Goal: Task Accomplishment & Management: Manage account settings

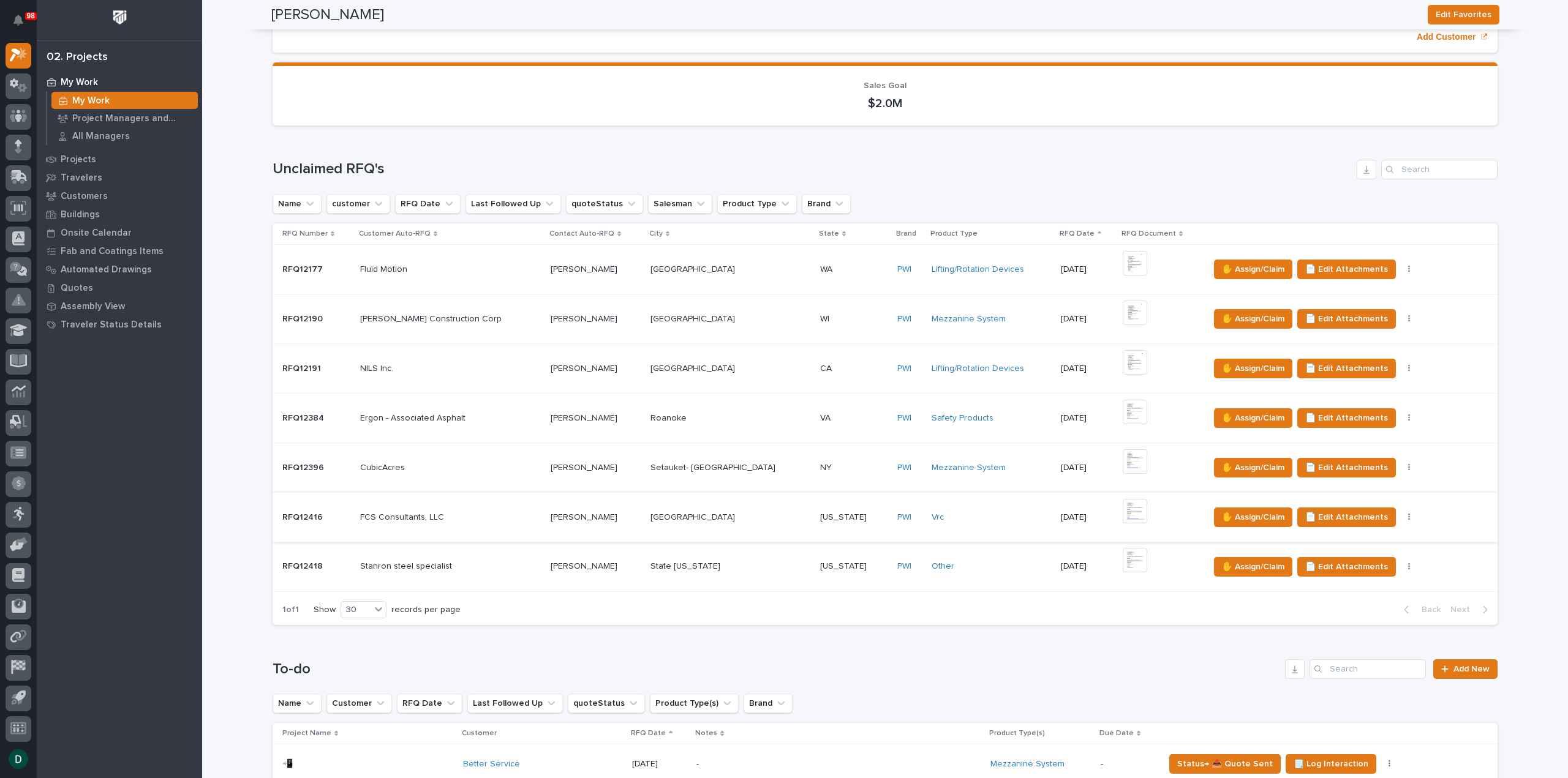
scroll to position [132, 0]
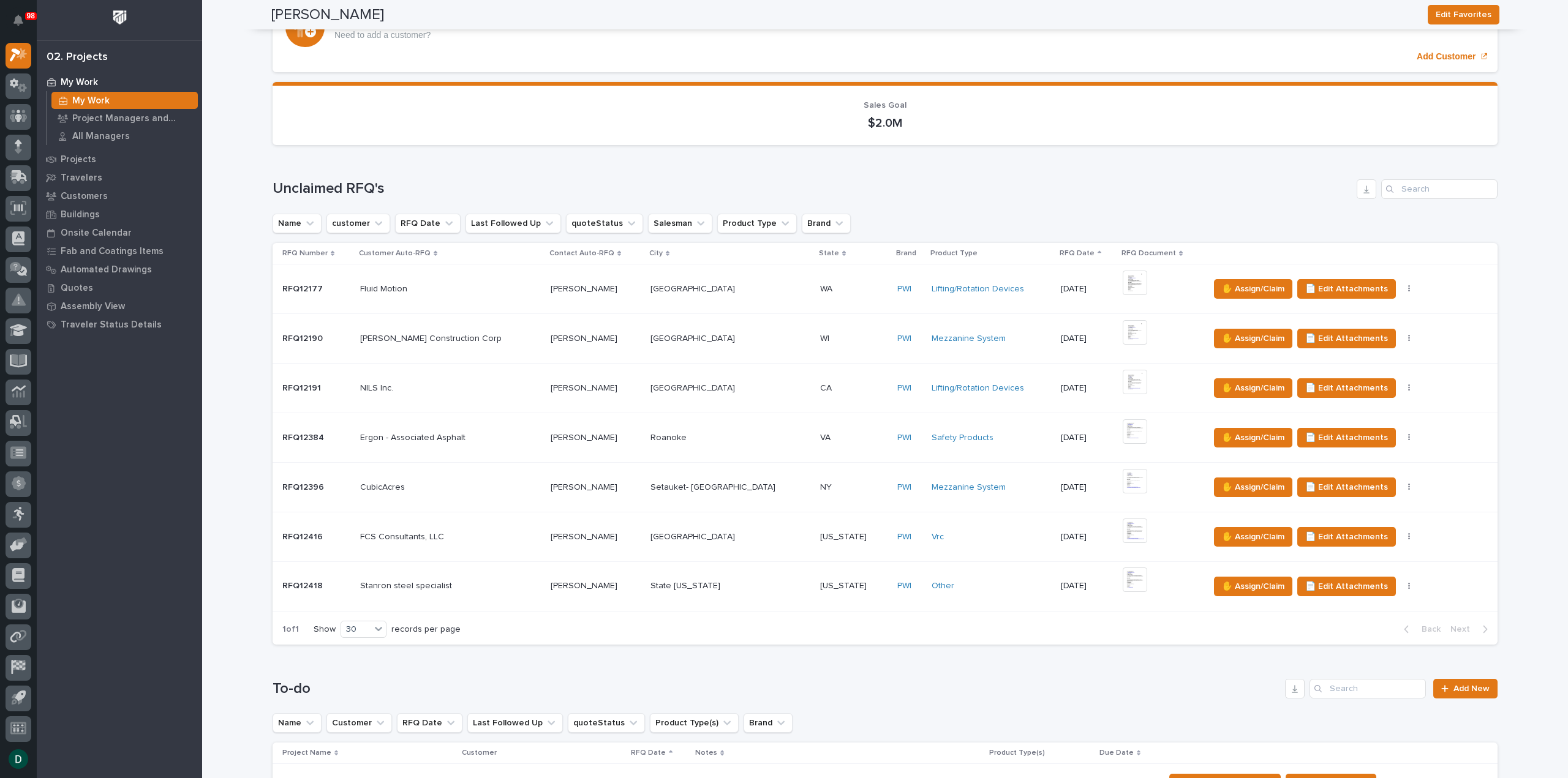
click at [486, 433] on p at bounding box center [450, 438] width 181 height 11
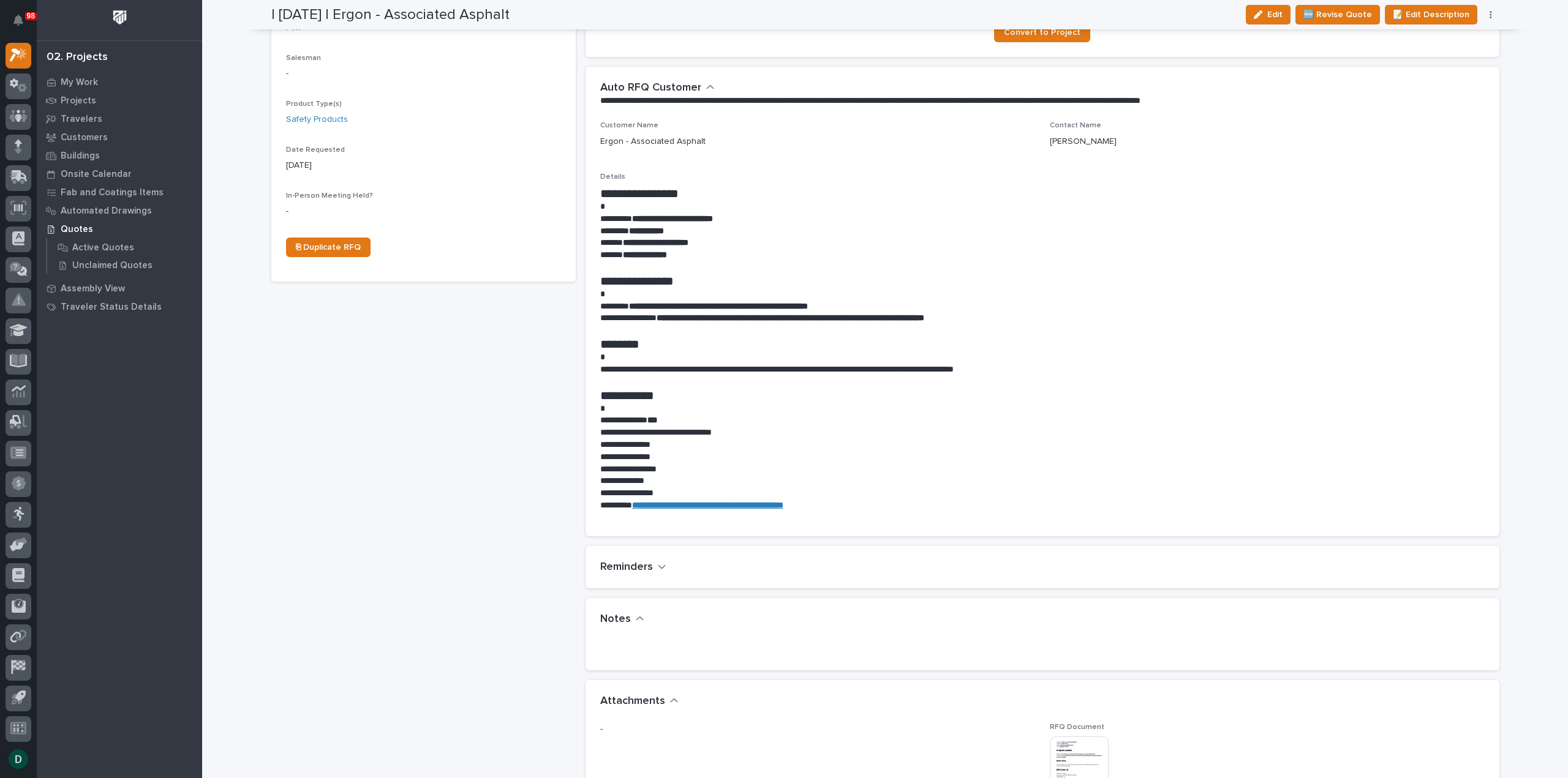
scroll to position [184, 0]
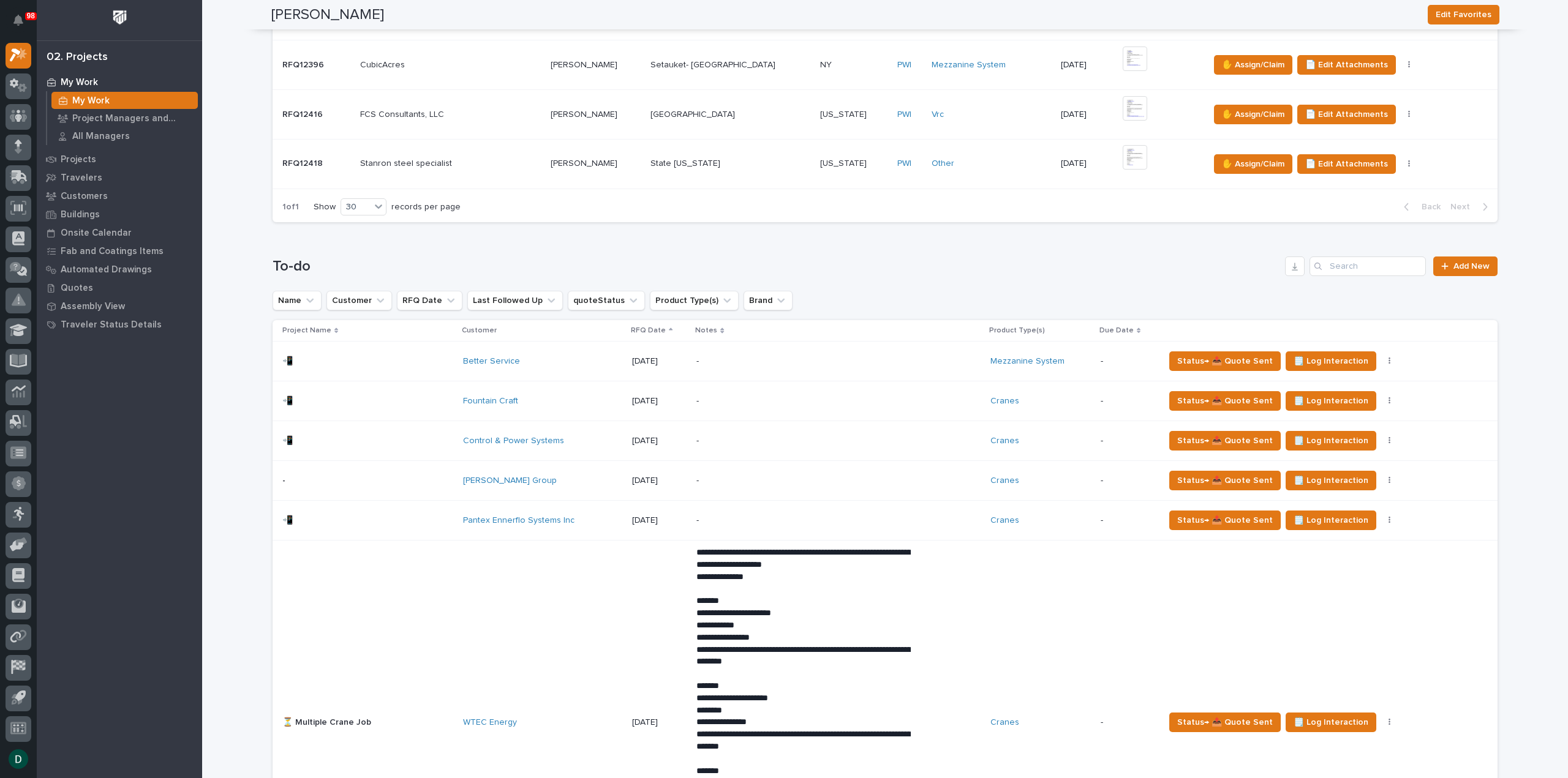
scroll to position [307, 0]
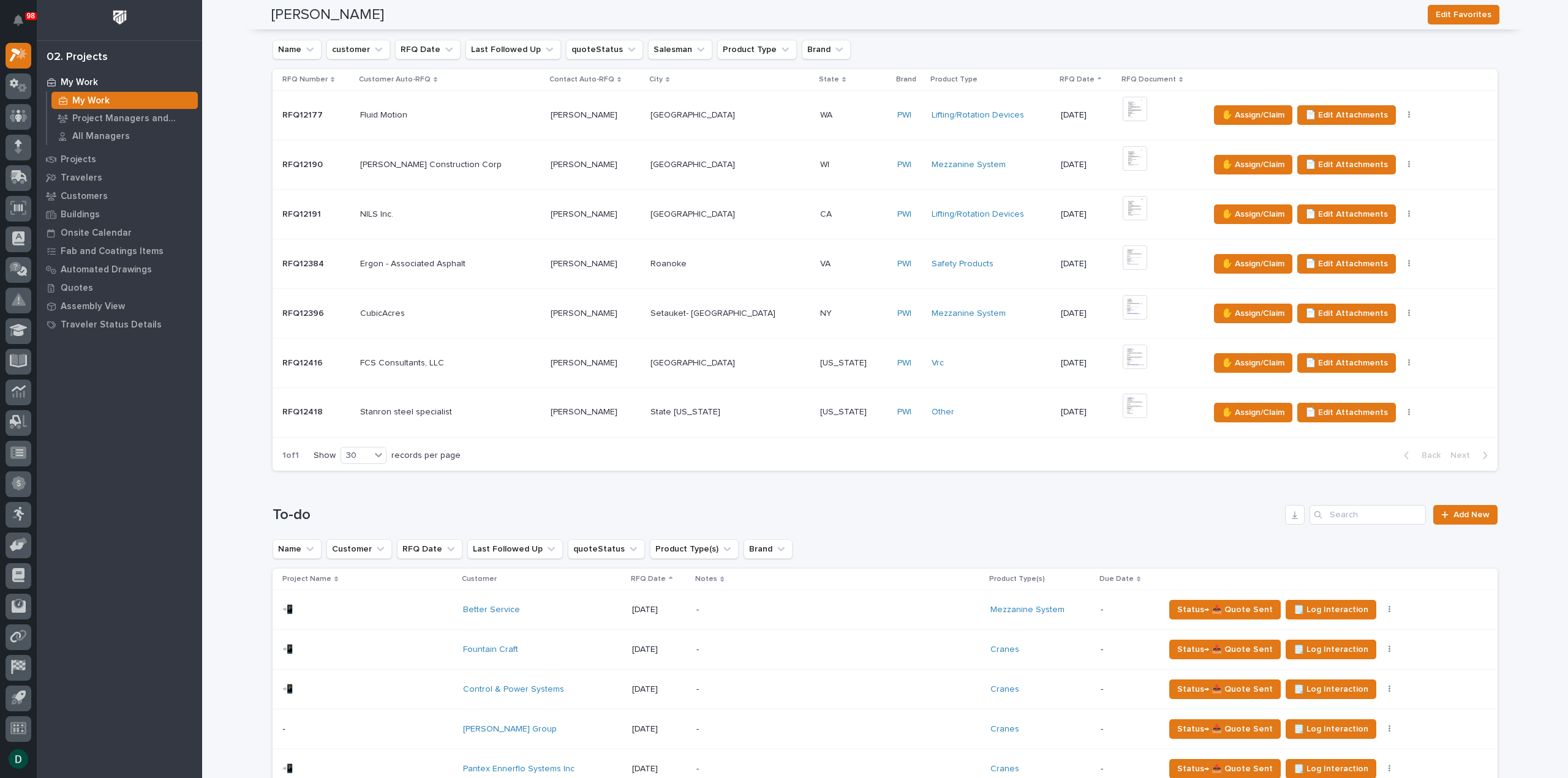
click at [484, 316] on p at bounding box center [450, 313] width 181 height 11
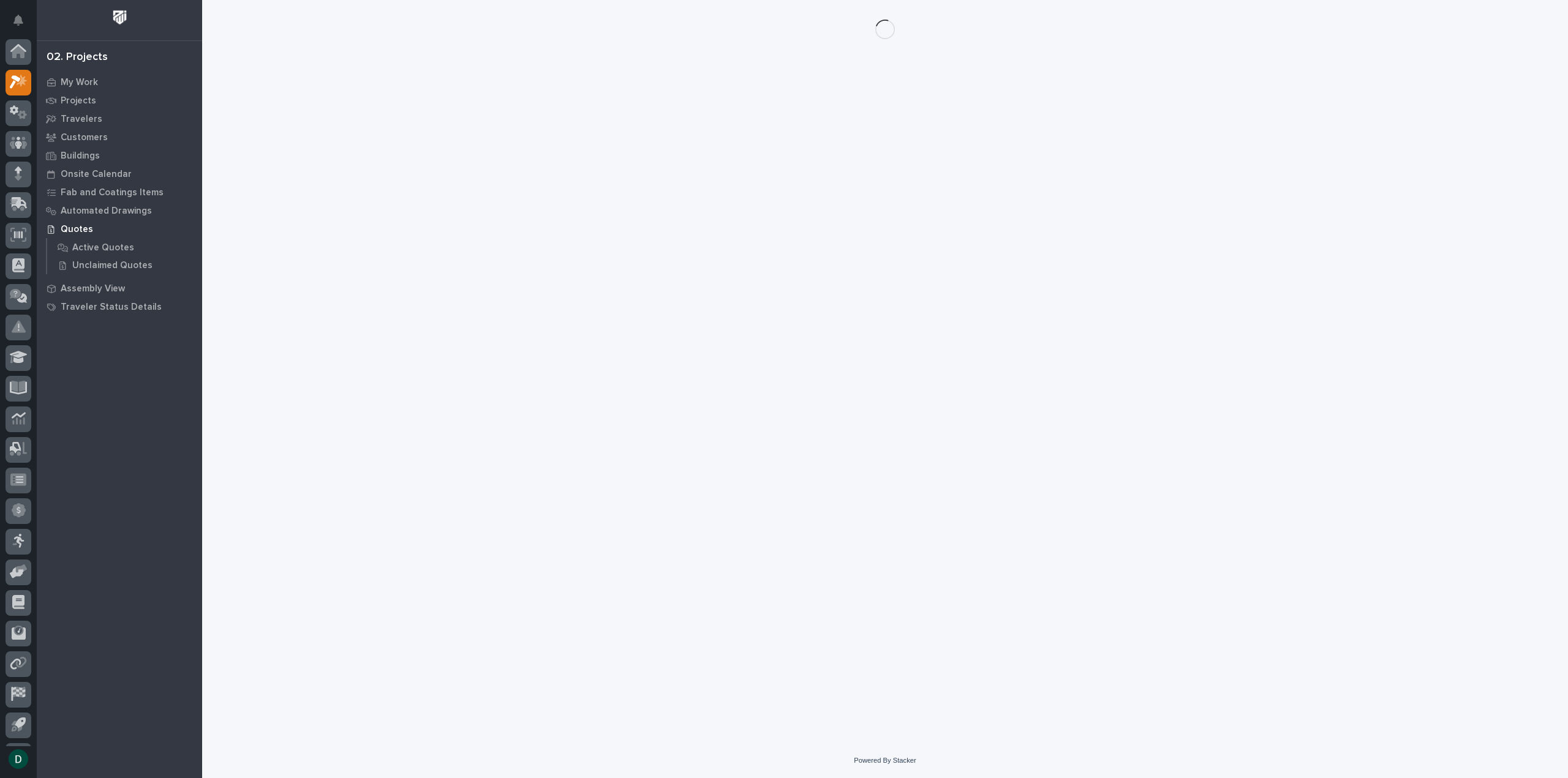
scroll to position [27, 0]
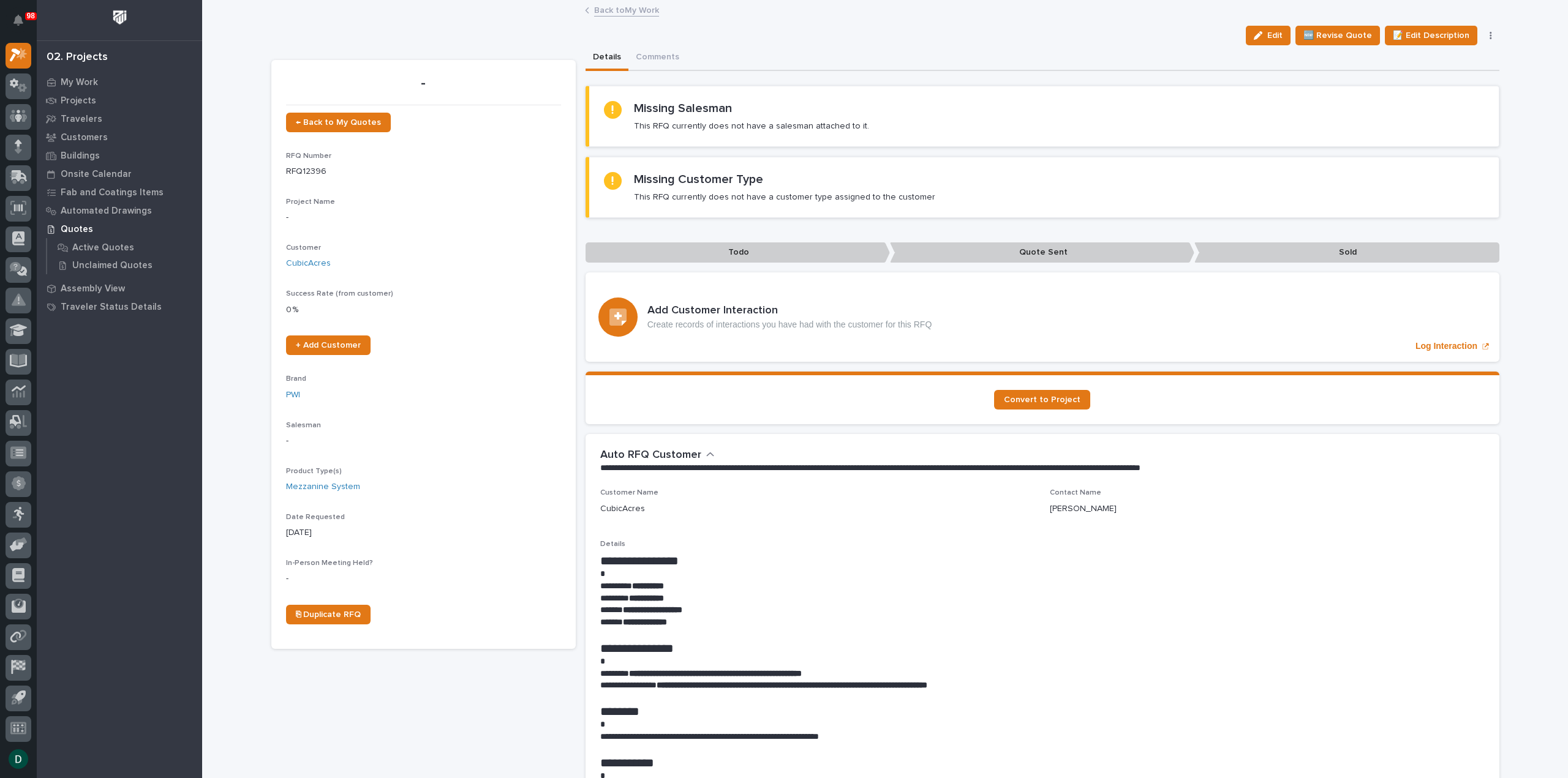
click at [639, 11] on link "Back to My Work" at bounding box center [627, 10] width 65 height 14
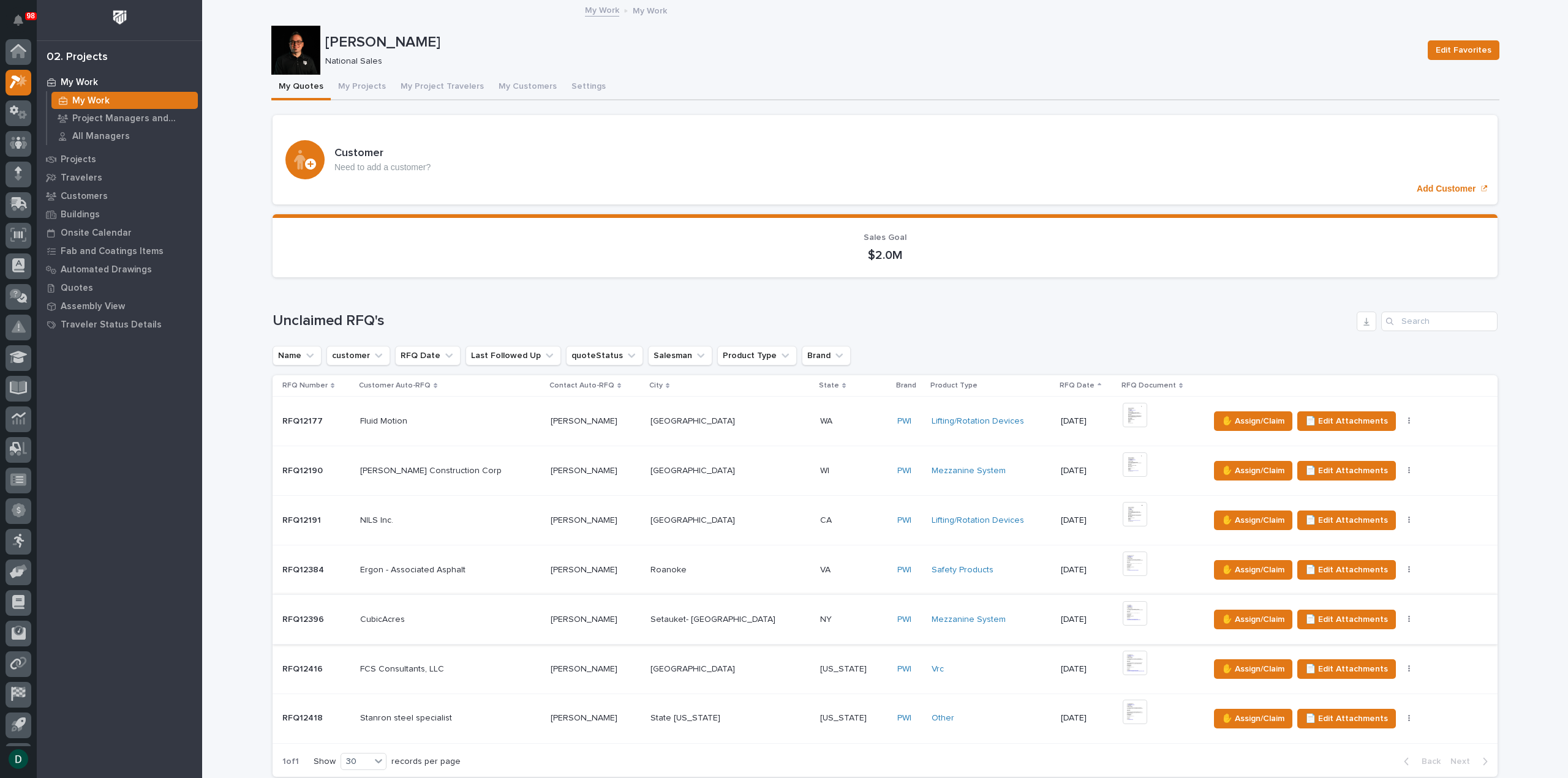
scroll to position [61, 0]
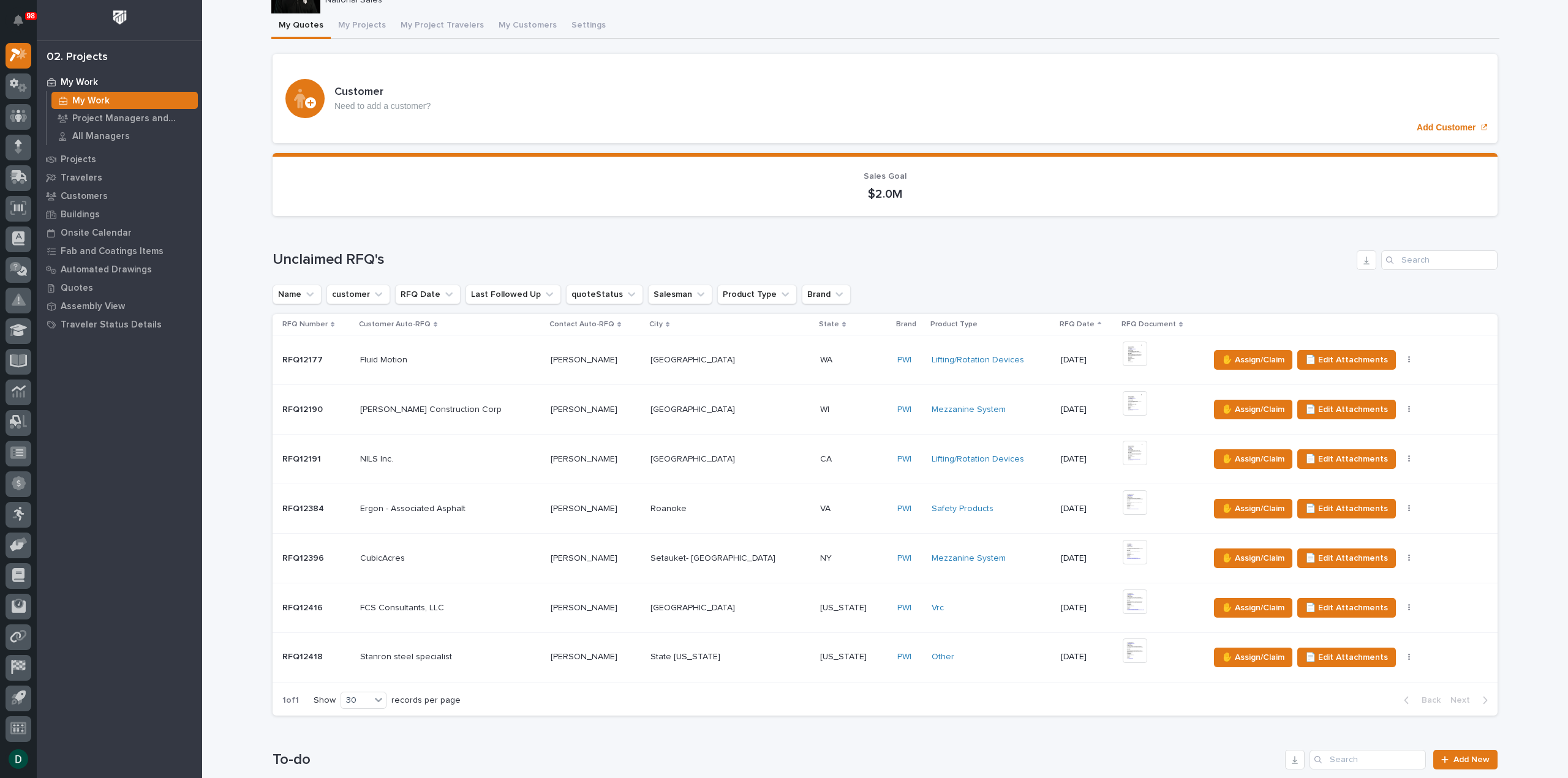
click at [483, 609] on p at bounding box center [450, 607] width 181 height 11
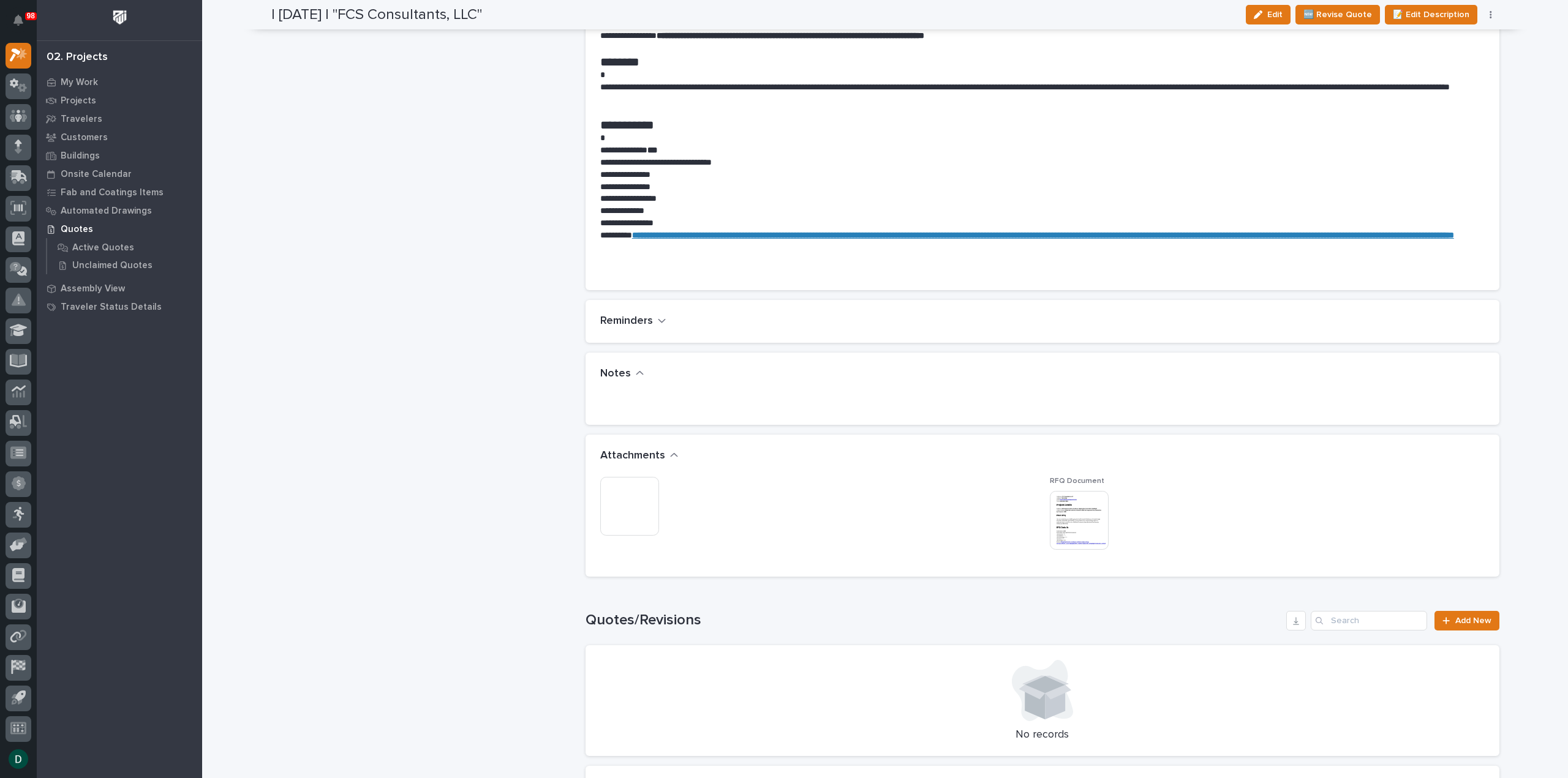
scroll to position [674, 0]
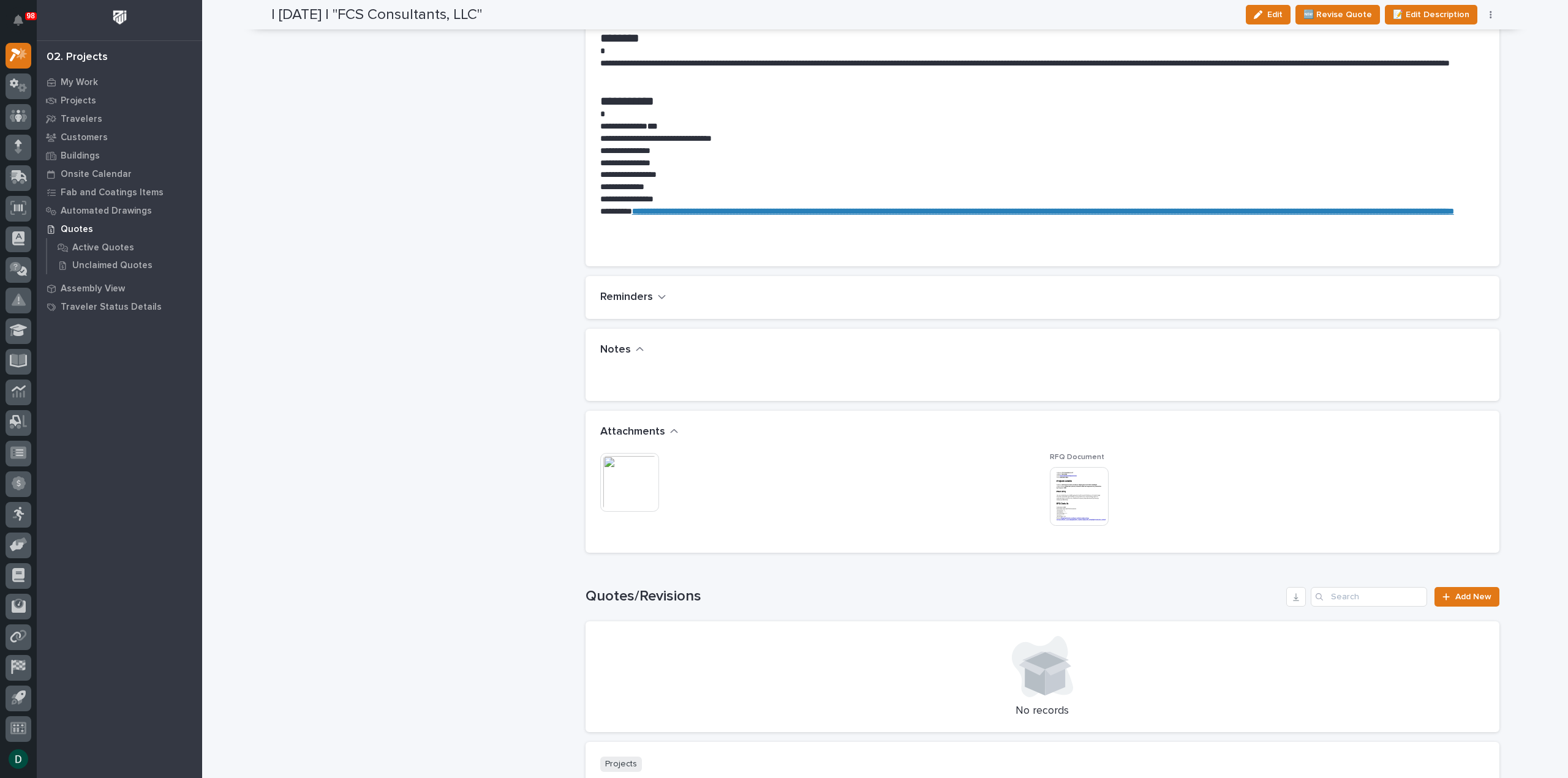
click at [630, 477] on img at bounding box center [629, 482] width 58 height 58
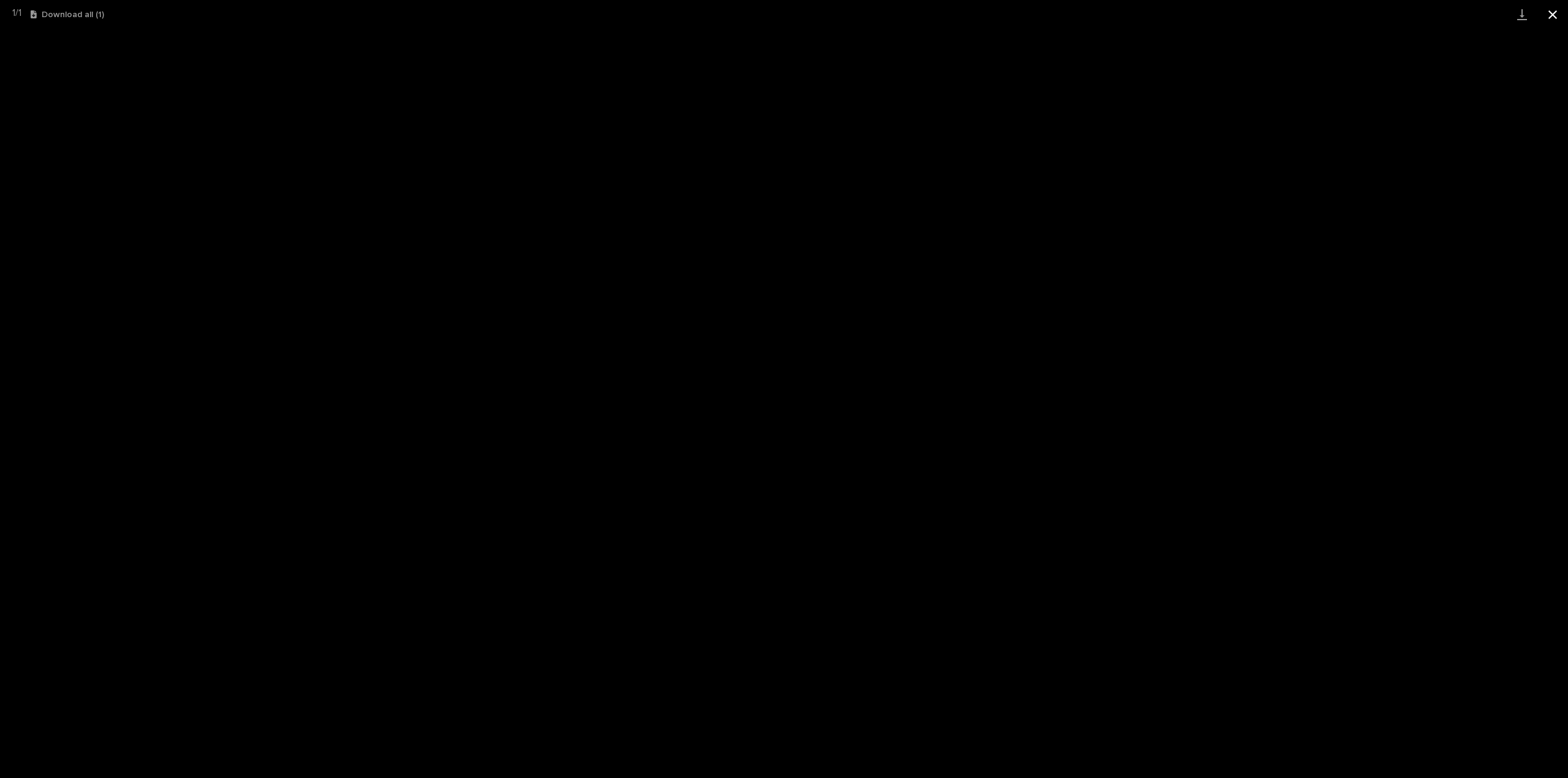
click at [1552, 11] on button "Close gallery" at bounding box center [1553, 14] width 31 height 29
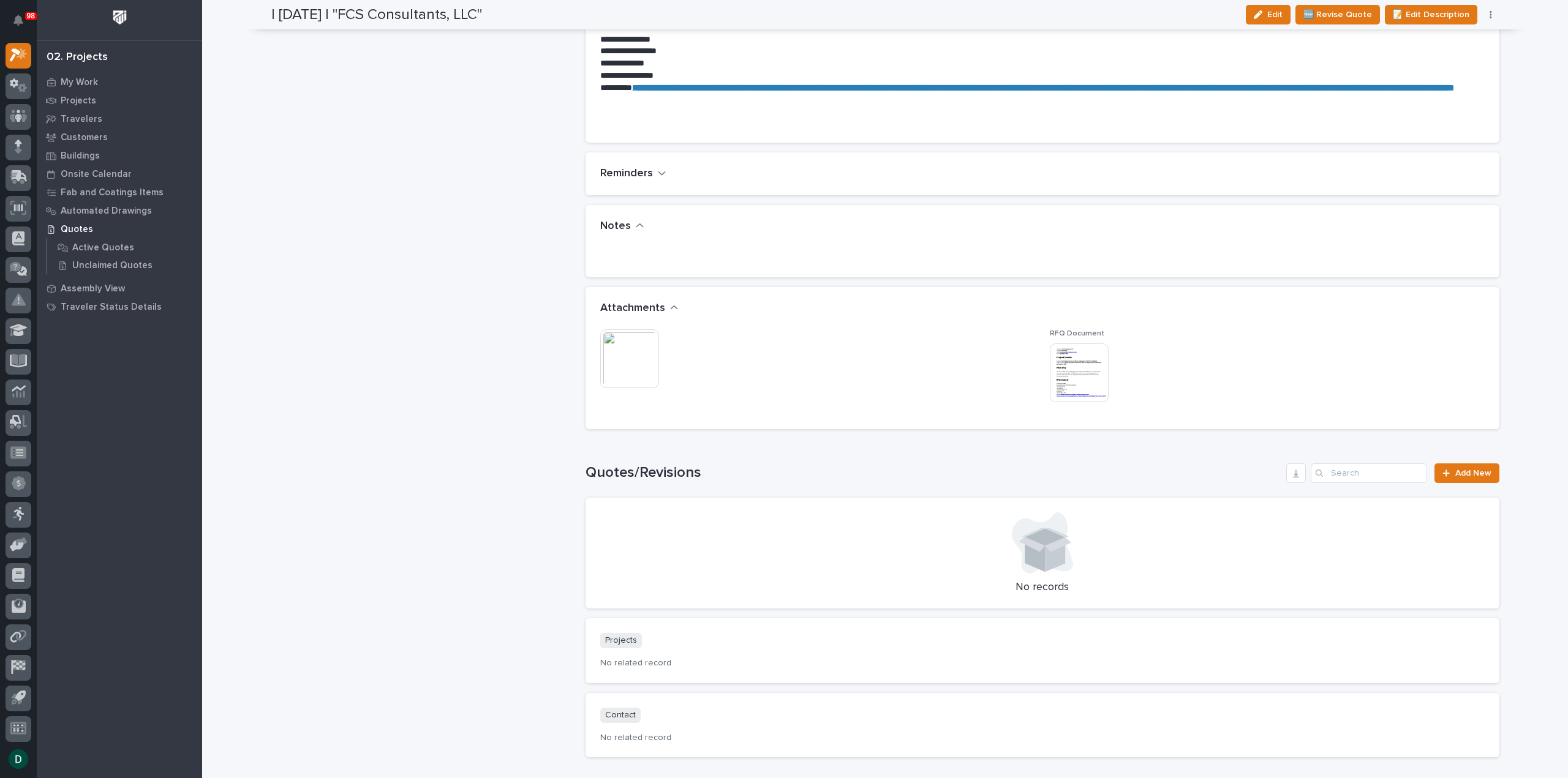
scroll to position [881, 0]
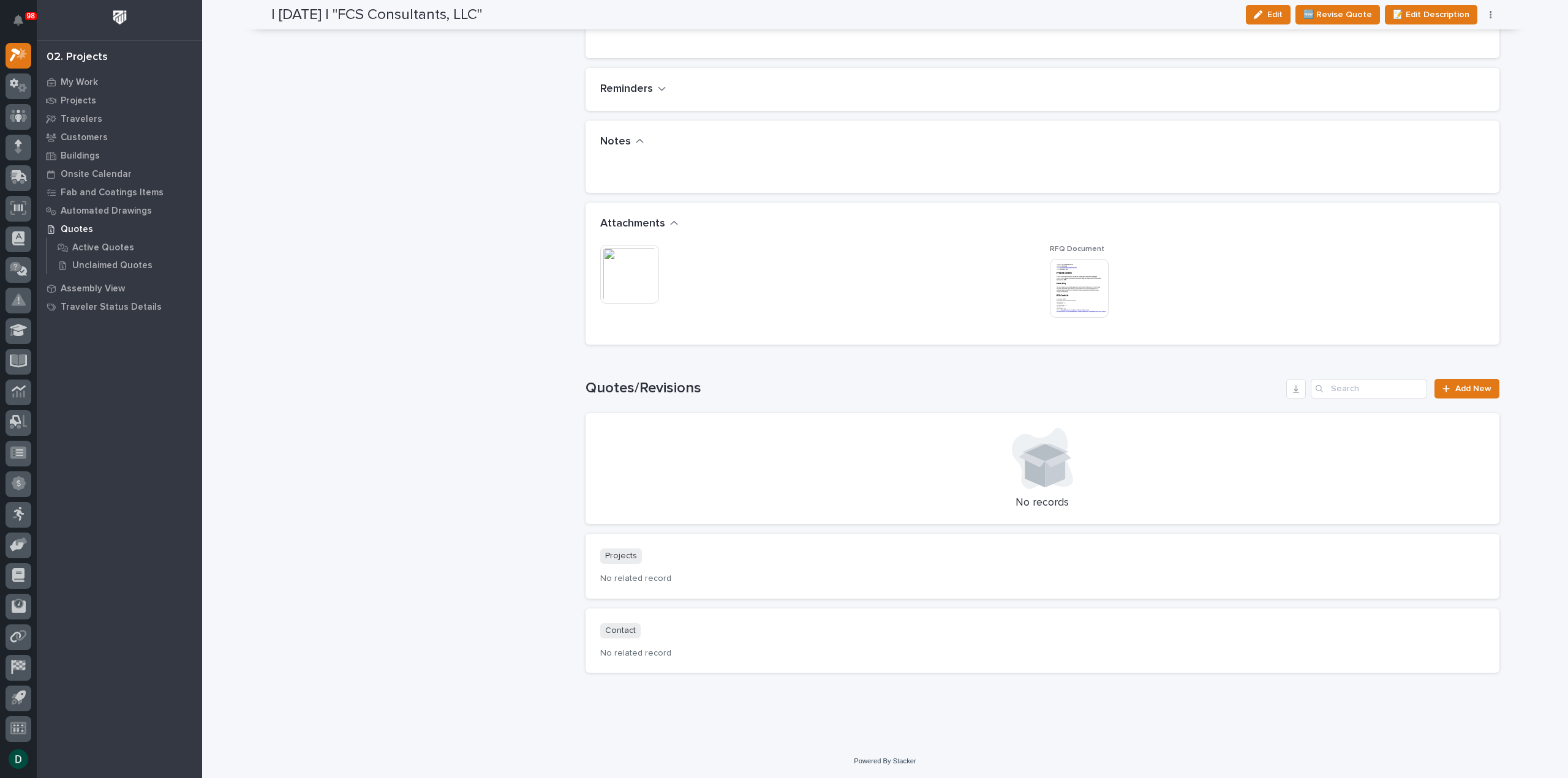
click at [650, 272] on img at bounding box center [629, 274] width 58 height 58
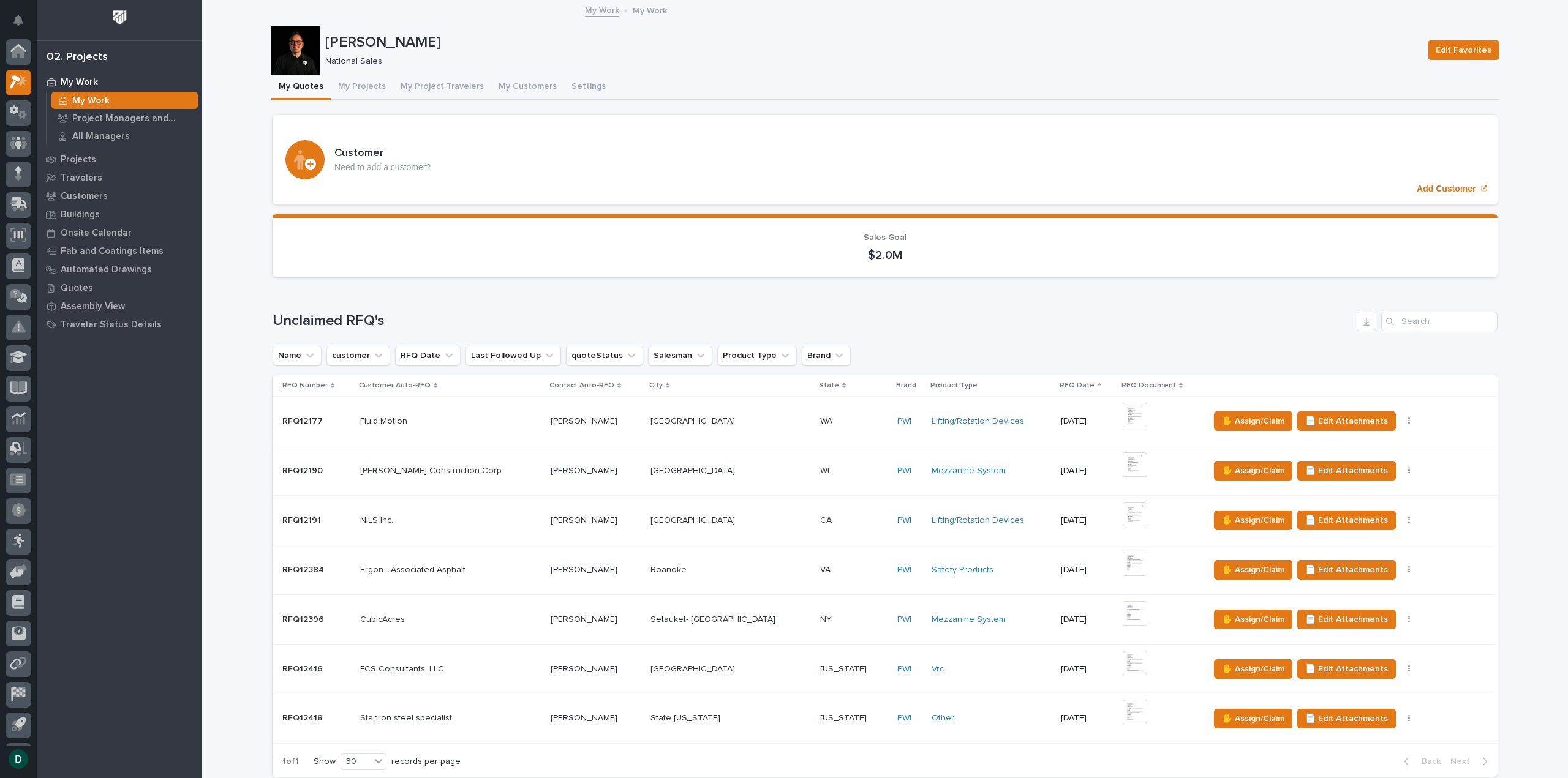
click at [1556, 15] on button "Close gallery" at bounding box center [1553, 14] width 31 height 29
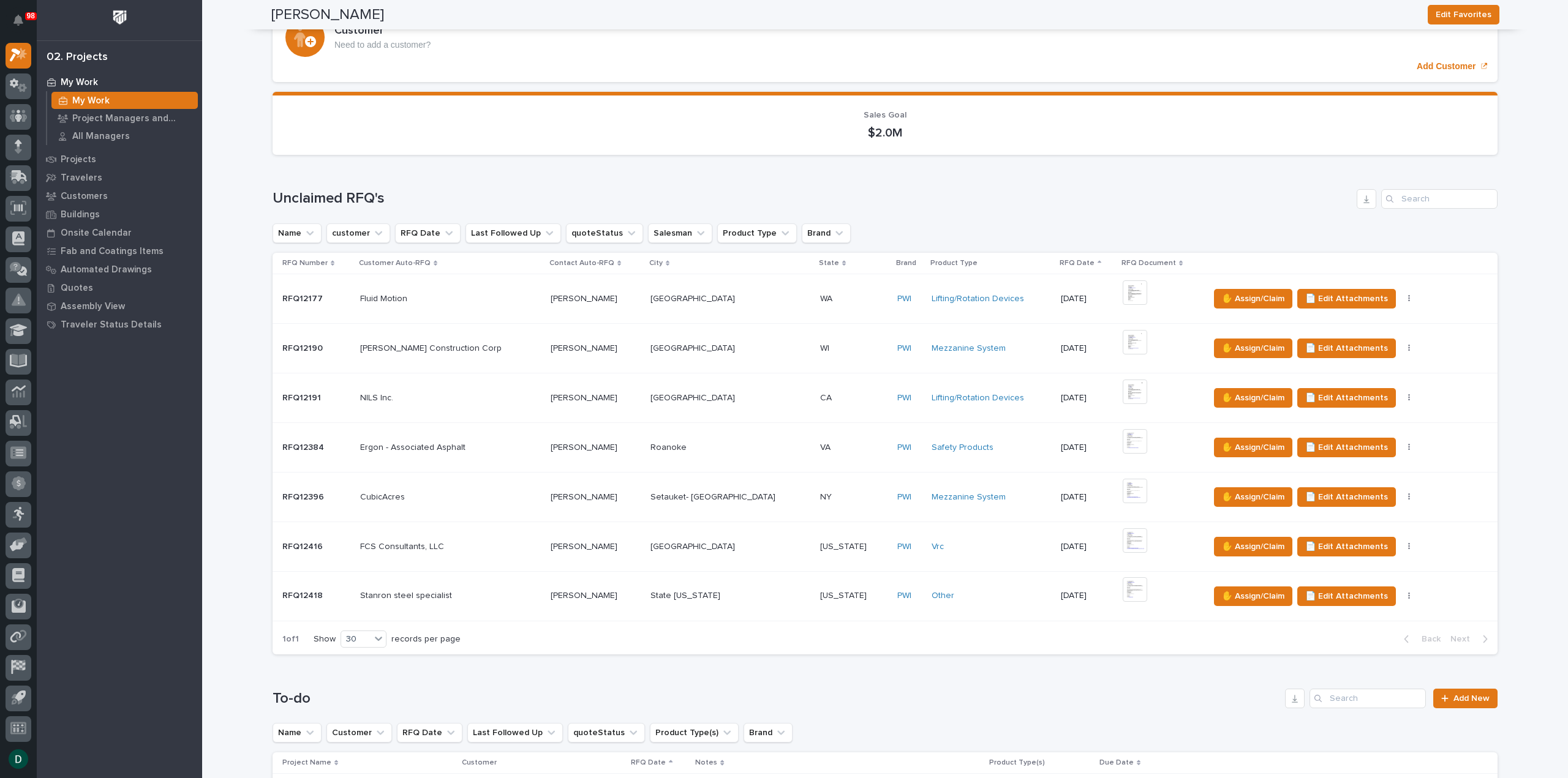
click at [463, 593] on p at bounding box center [450, 596] width 181 height 11
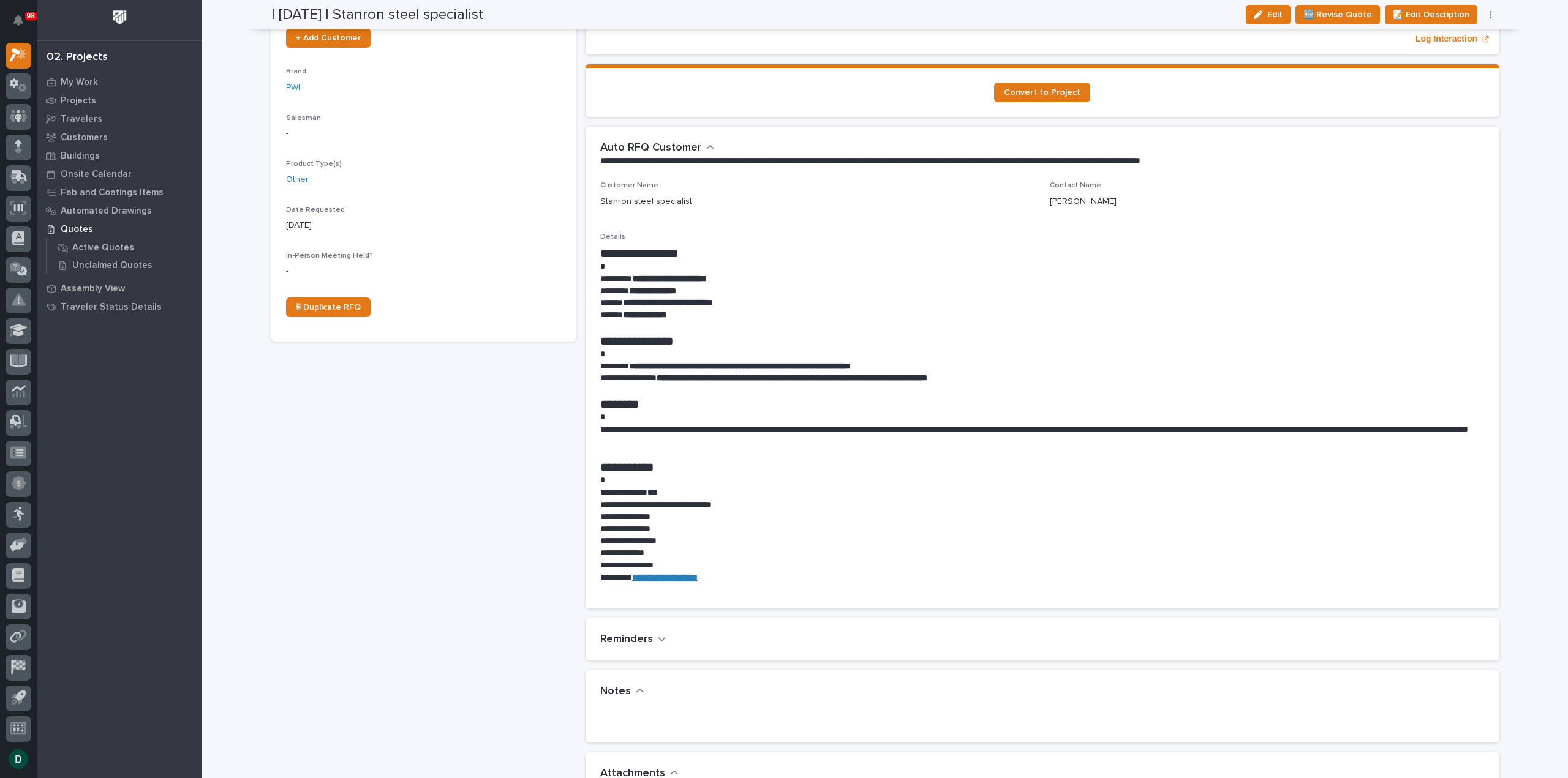
scroll to position [307, 0]
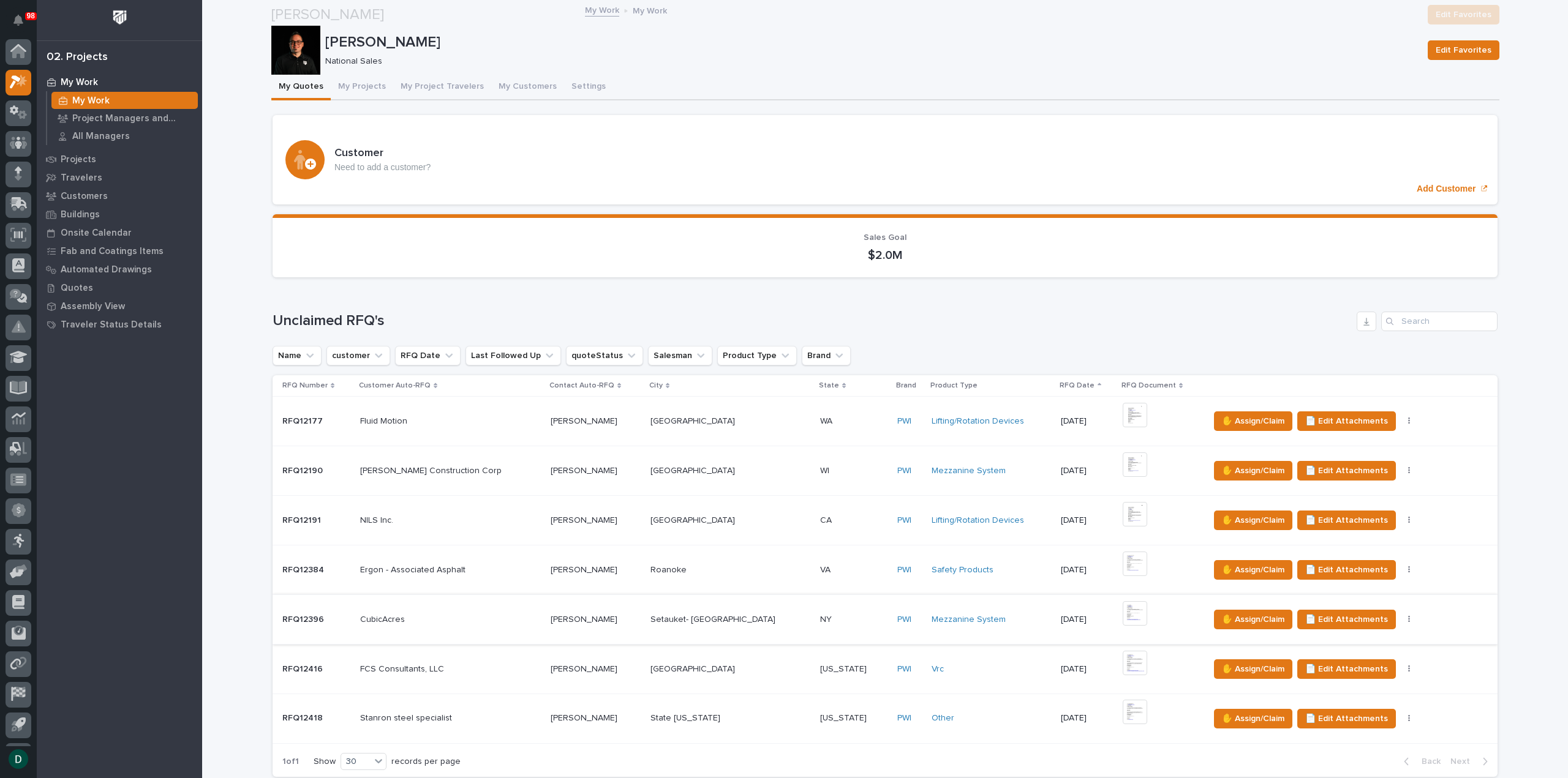
scroll to position [123, 0]
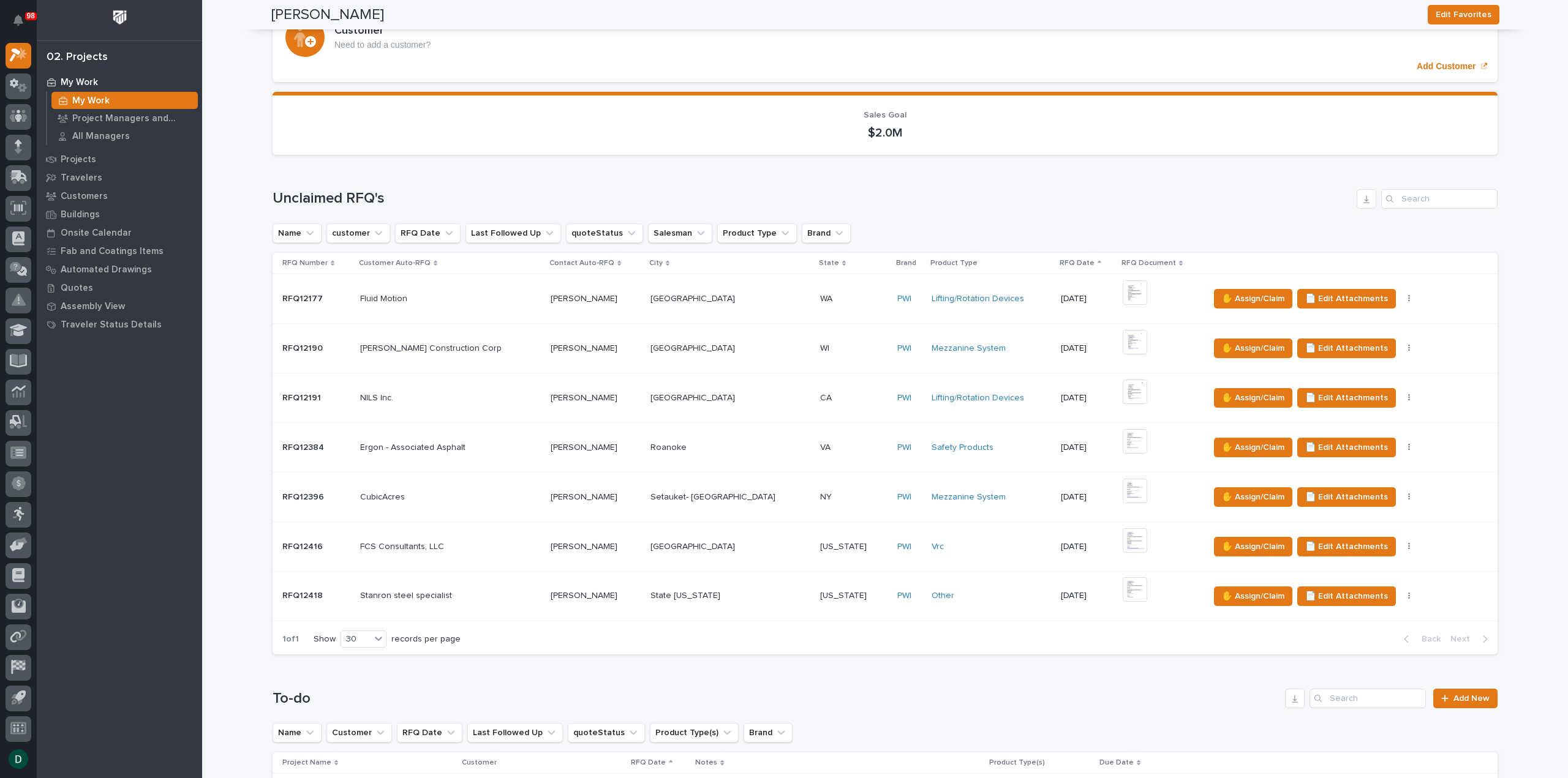
click at [484, 446] on p at bounding box center [450, 447] width 181 height 11
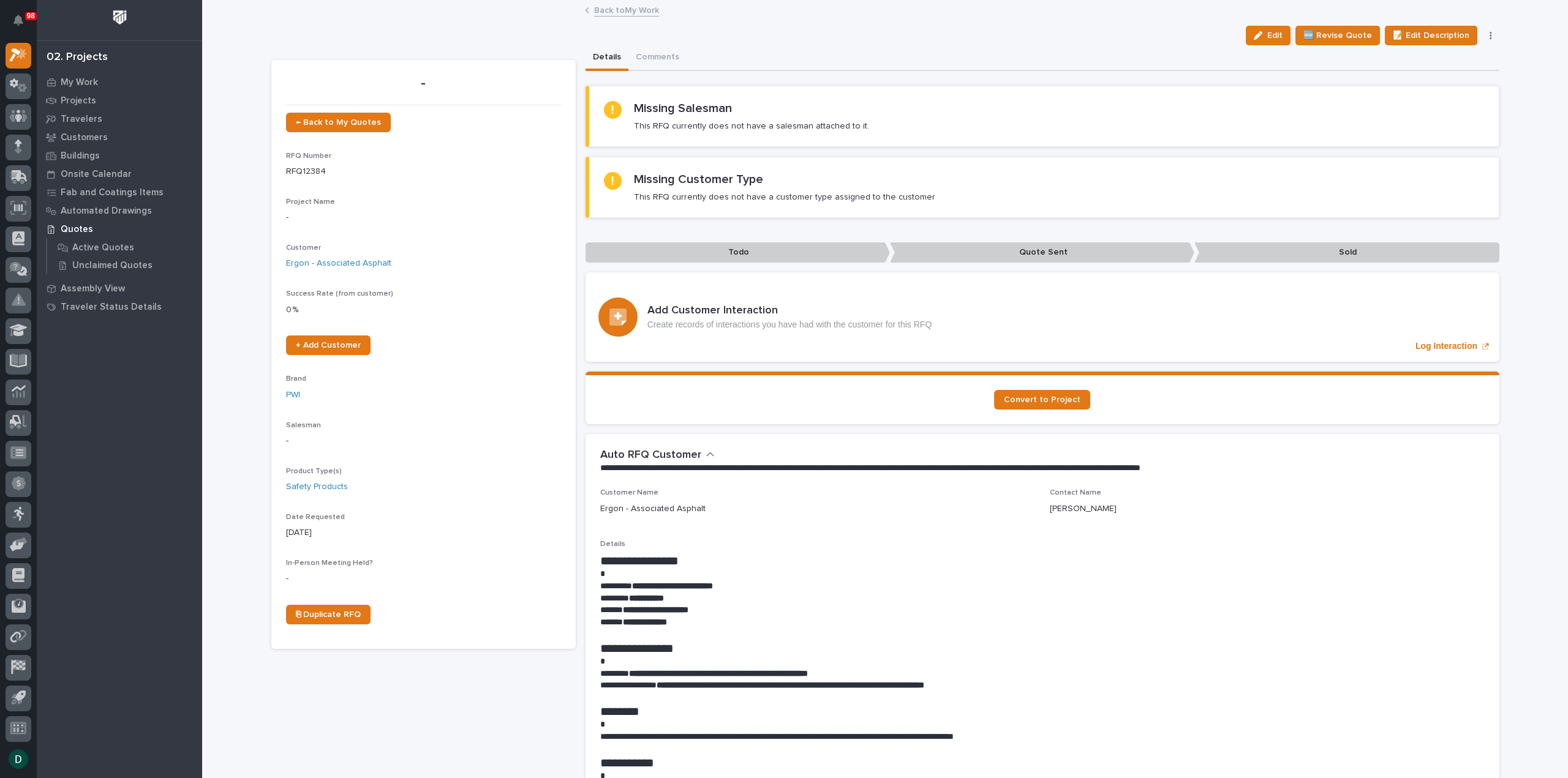
click at [1482, 34] on button "button" at bounding box center [1490, 35] width 17 height 9
click at [1436, 100] on span "✋ Assign/Claim" at bounding box center [1422, 99] width 62 height 14
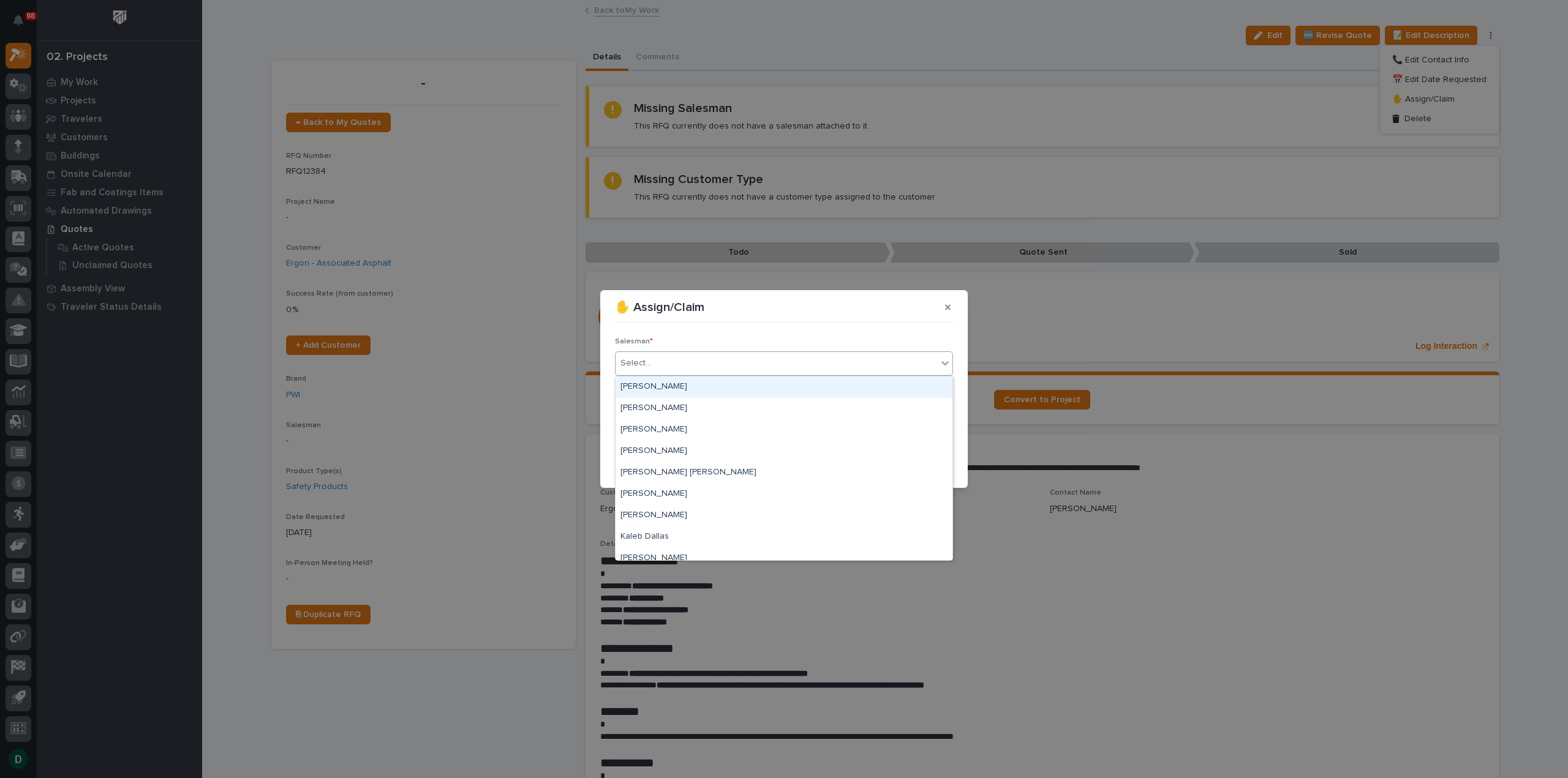
click at [704, 360] on div "Select..." at bounding box center [775, 363] width 321 height 20
click at [680, 494] on div "[PERSON_NAME]" at bounding box center [783, 494] width 336 height 21
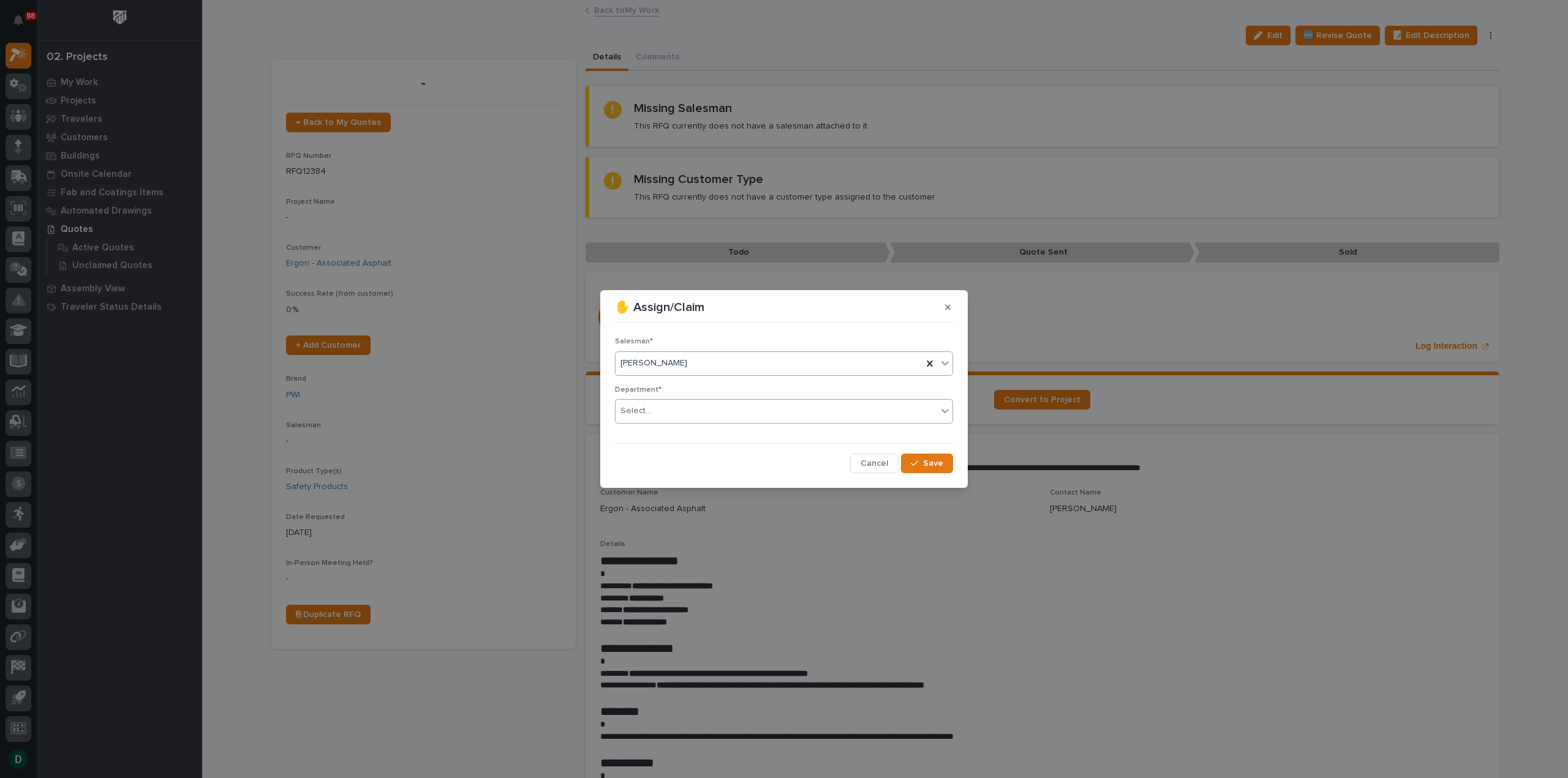
click at [676, 416] on div "Select..." at bounding box center [775, 411] width 321 height 20
click at [686, 435] on div "National Sales" at bounding box center [783, 434] width 336 height 21
click at [927, 464] on span "Save" at bounding box center [933, 464] width 20 height 11
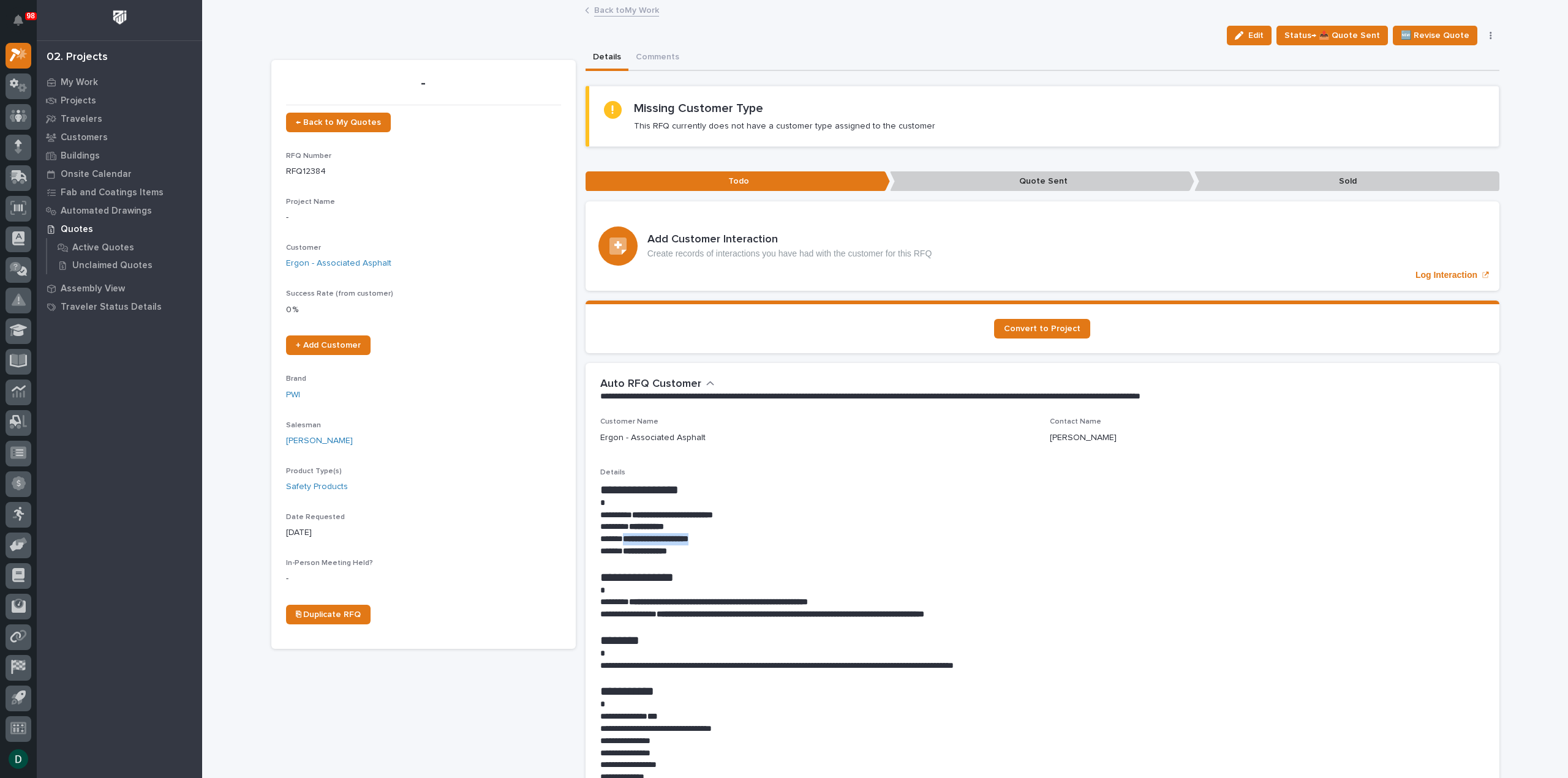
drag, startPoint x: 708, startPoint y: 538, endPoint x: 618, endPoint y: 535, distance: 90.0
click at [618, 535] on p "**********" at bounding box center [1042, 539] width 885 height 12
copy strong "**********"
click at [651, 57] on button "Comments" at bounding box center [657, 57] width 58 height 26
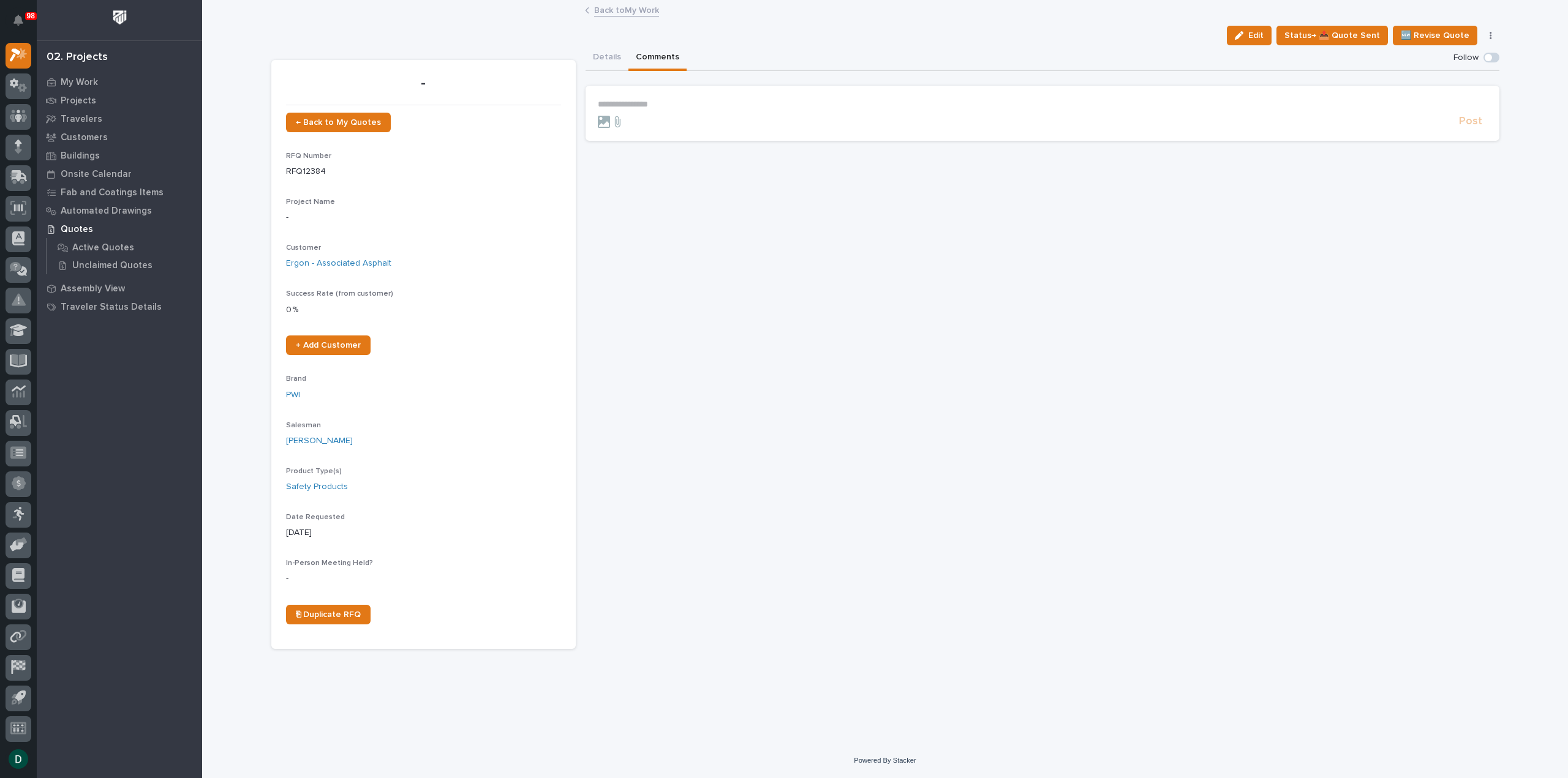
click at [657, 105] on p "**********" at bounding box center [1043, 104] width 889 height 11
click at [1461, 123] on span "Post" at bounding box center [1470, 125] width 23 height 14
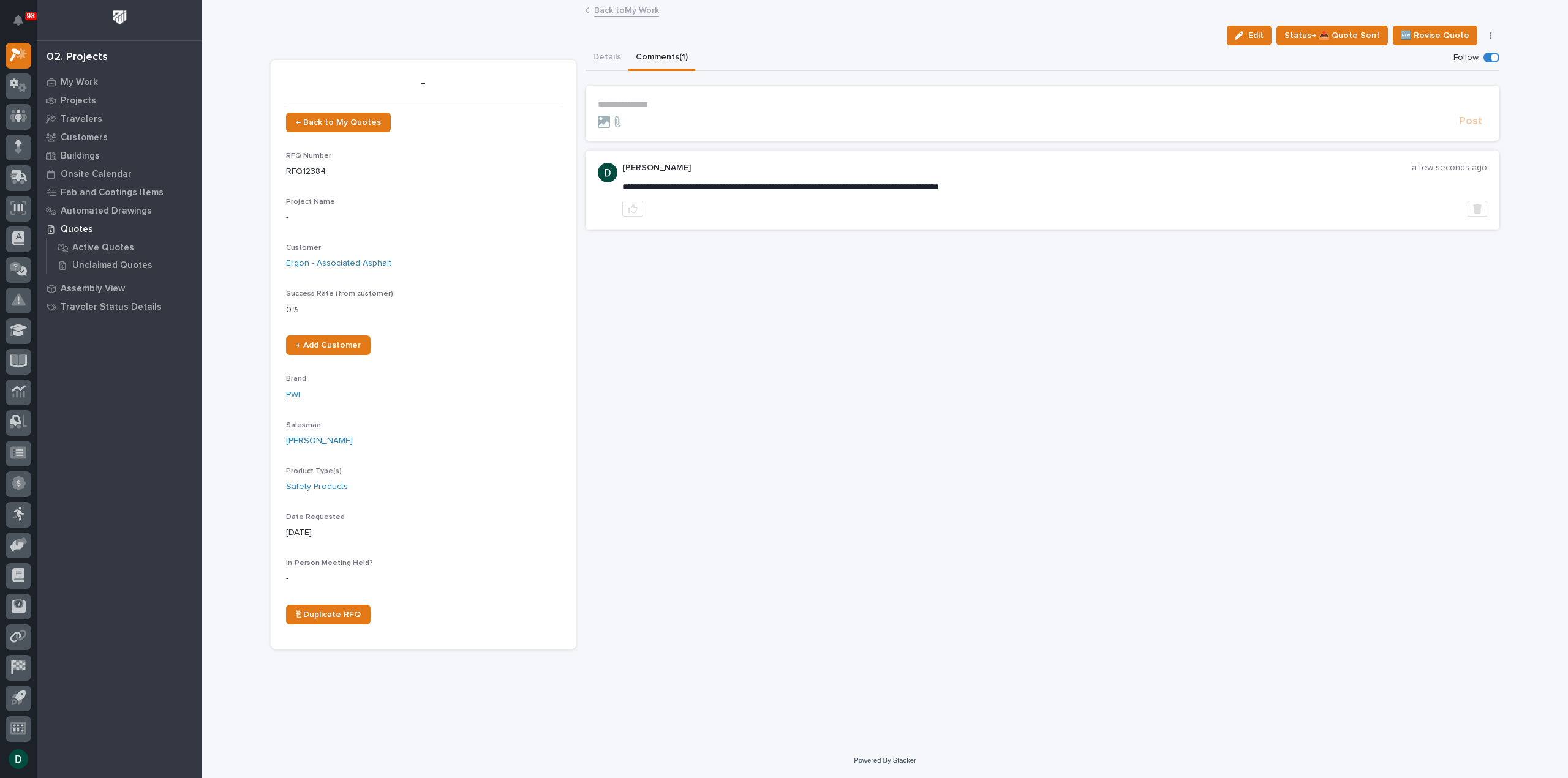
click at [638, 10] on link "Back to My Work" at bounding box center [627, 10] width 65 height 14
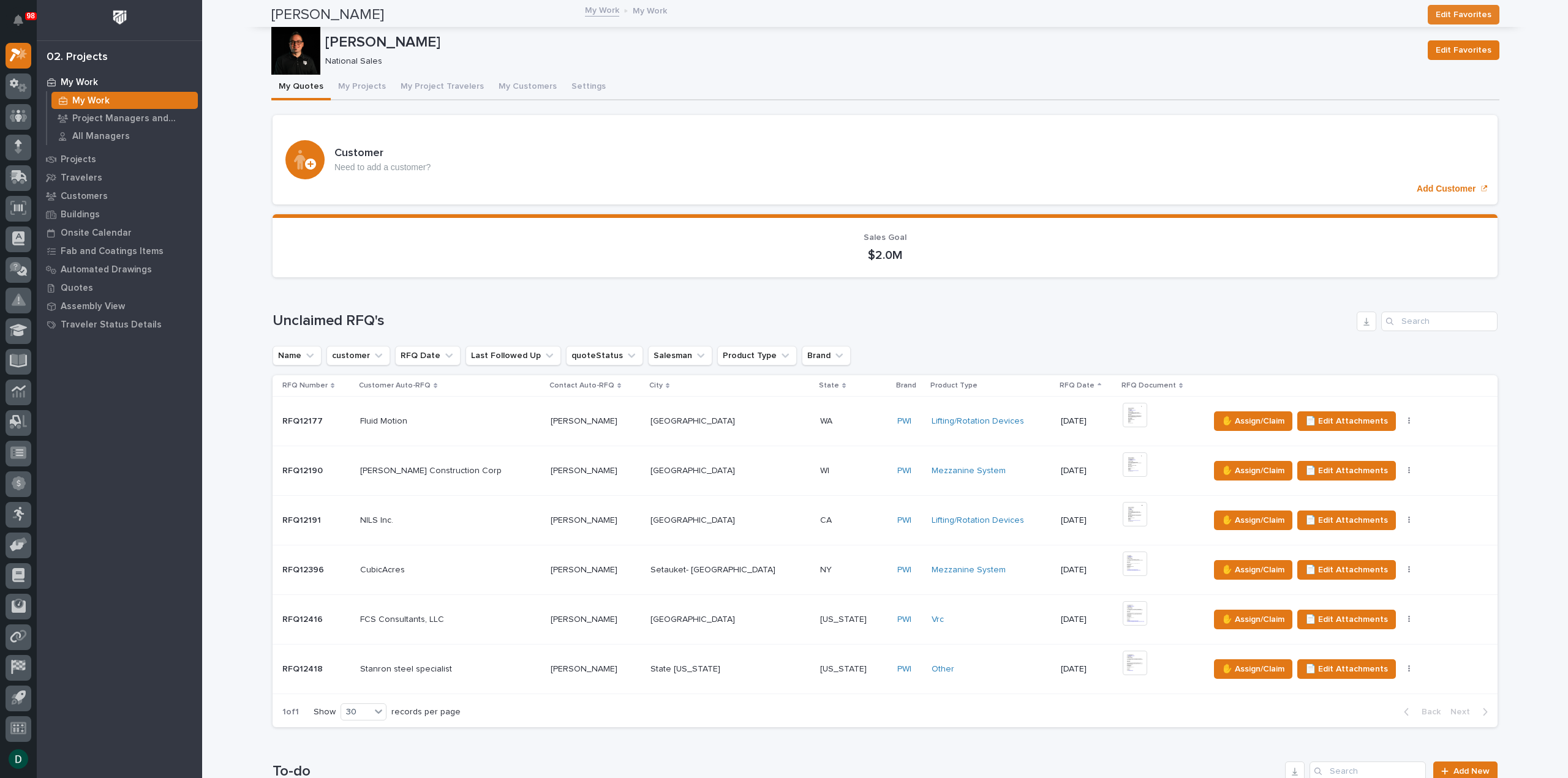
scroll to position [1041, 0]
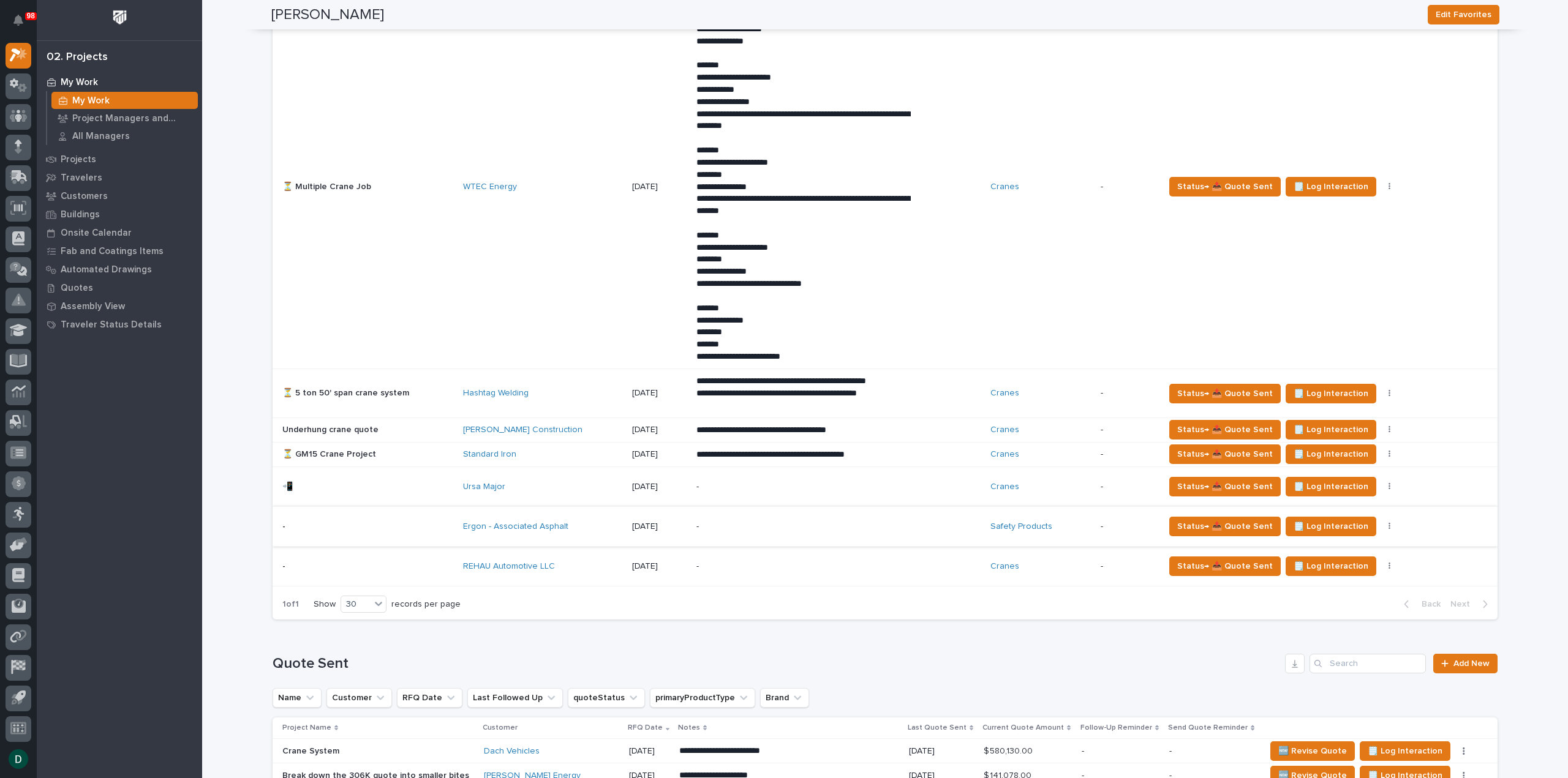
click at [1389, 522] on icon "button" at bounding box center [1390, 526] width 3 height 9
click at [1335, 571] on button "🚩 Edit Flags" at bounding box center [1329, 569] width 111 height 19
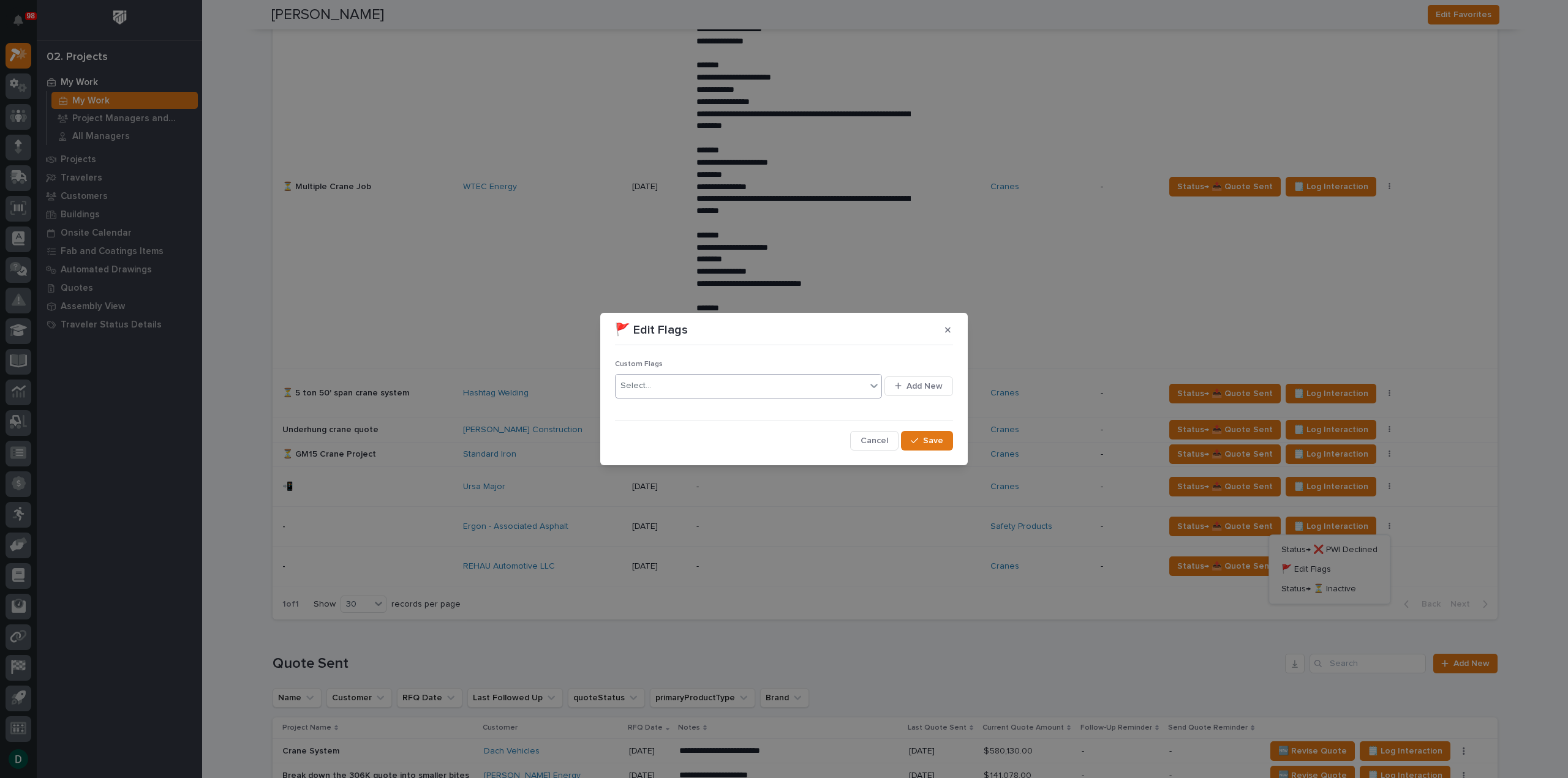
click at [829, 390] on div "Select..." at bounding box center [740, 385] width 250 height 20
click at [640, 451] on div "📲" at bounding box center [749, 452] width 267 height 21
click at [927, 437] on span "Save" at bounding box center [933, 441] width 20 height 11
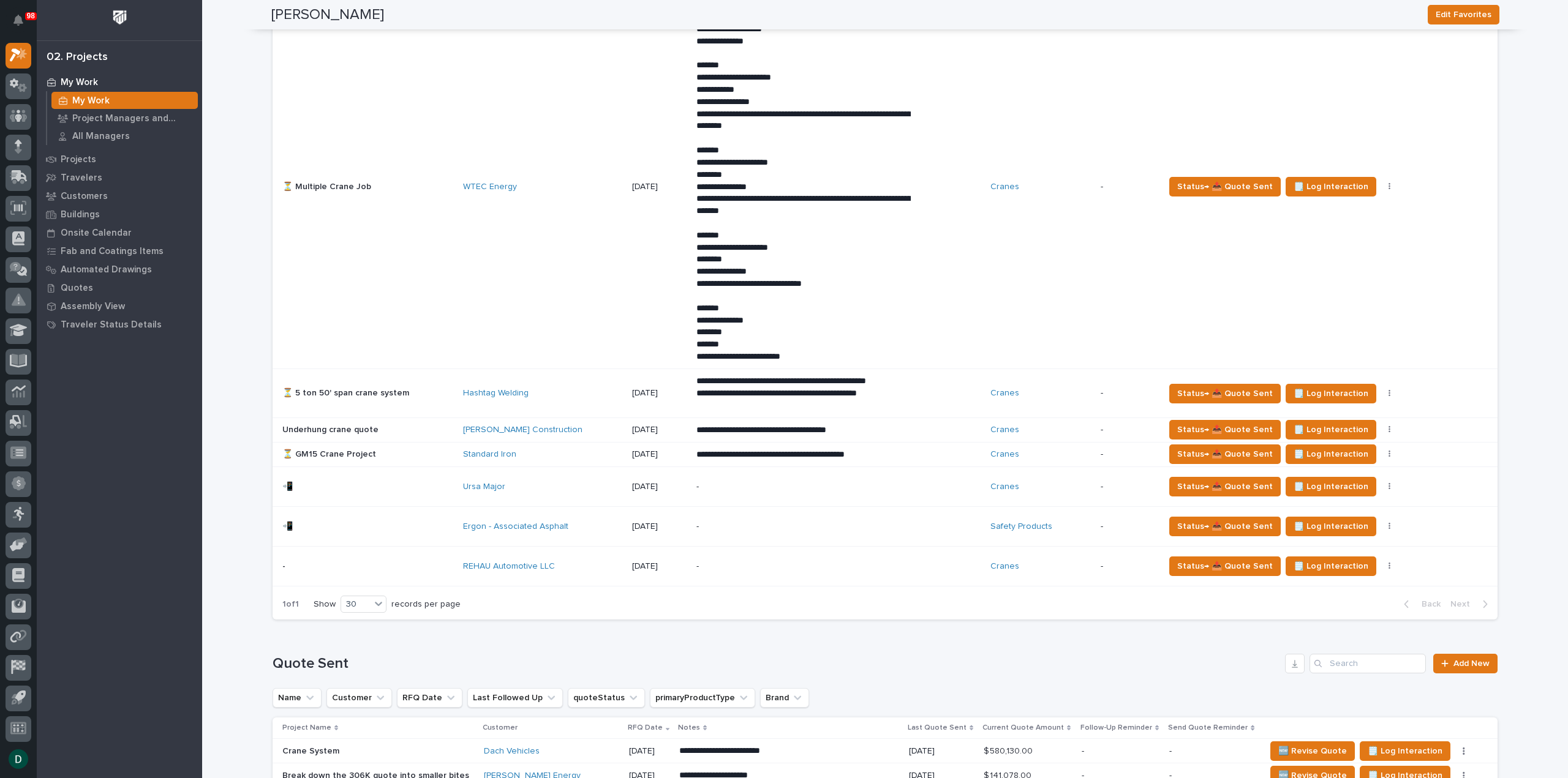
click at [433, 485] on p at bounding box center [368, 487] width 171 height 11
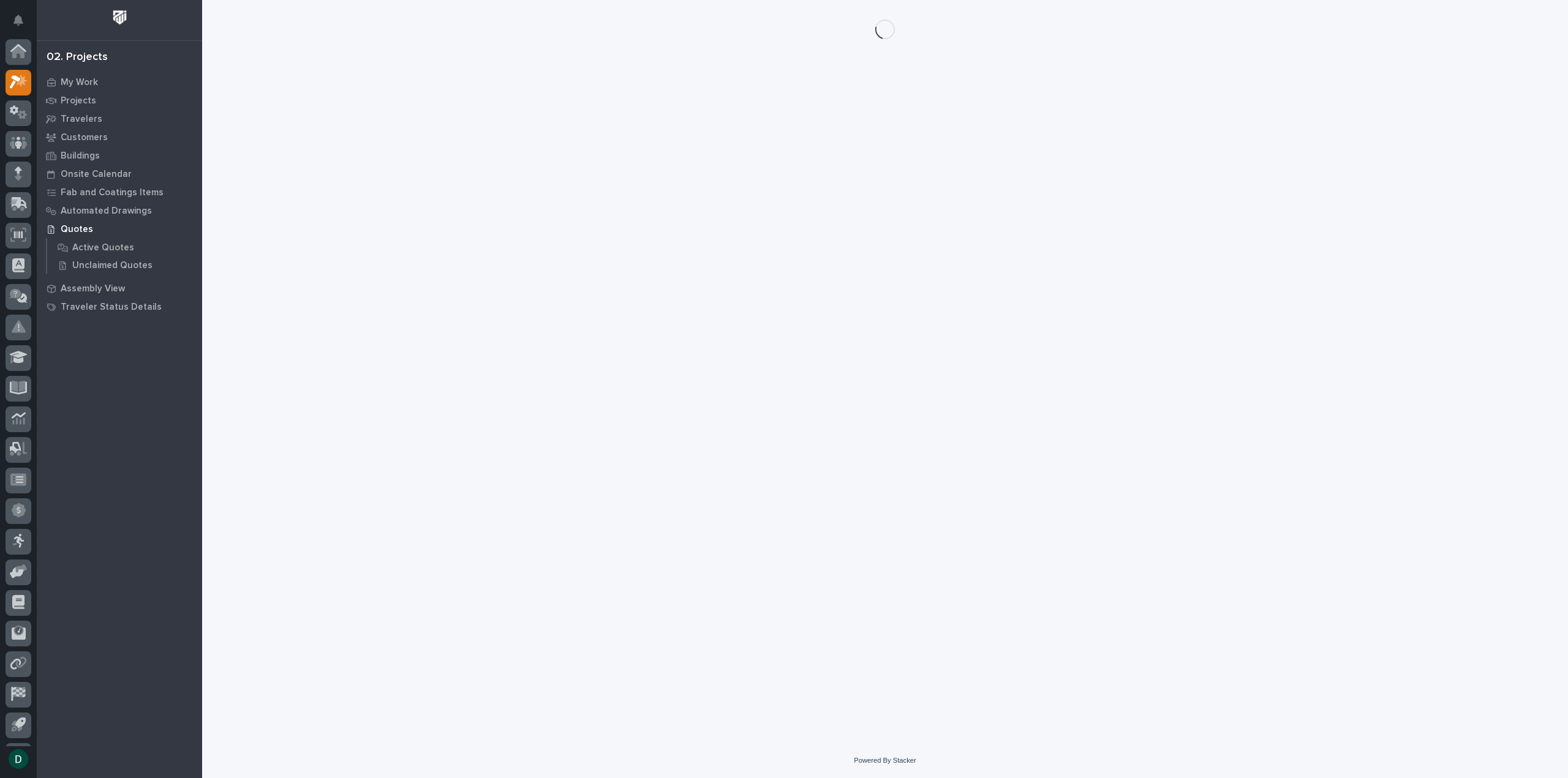
scroll to position [27, 0]
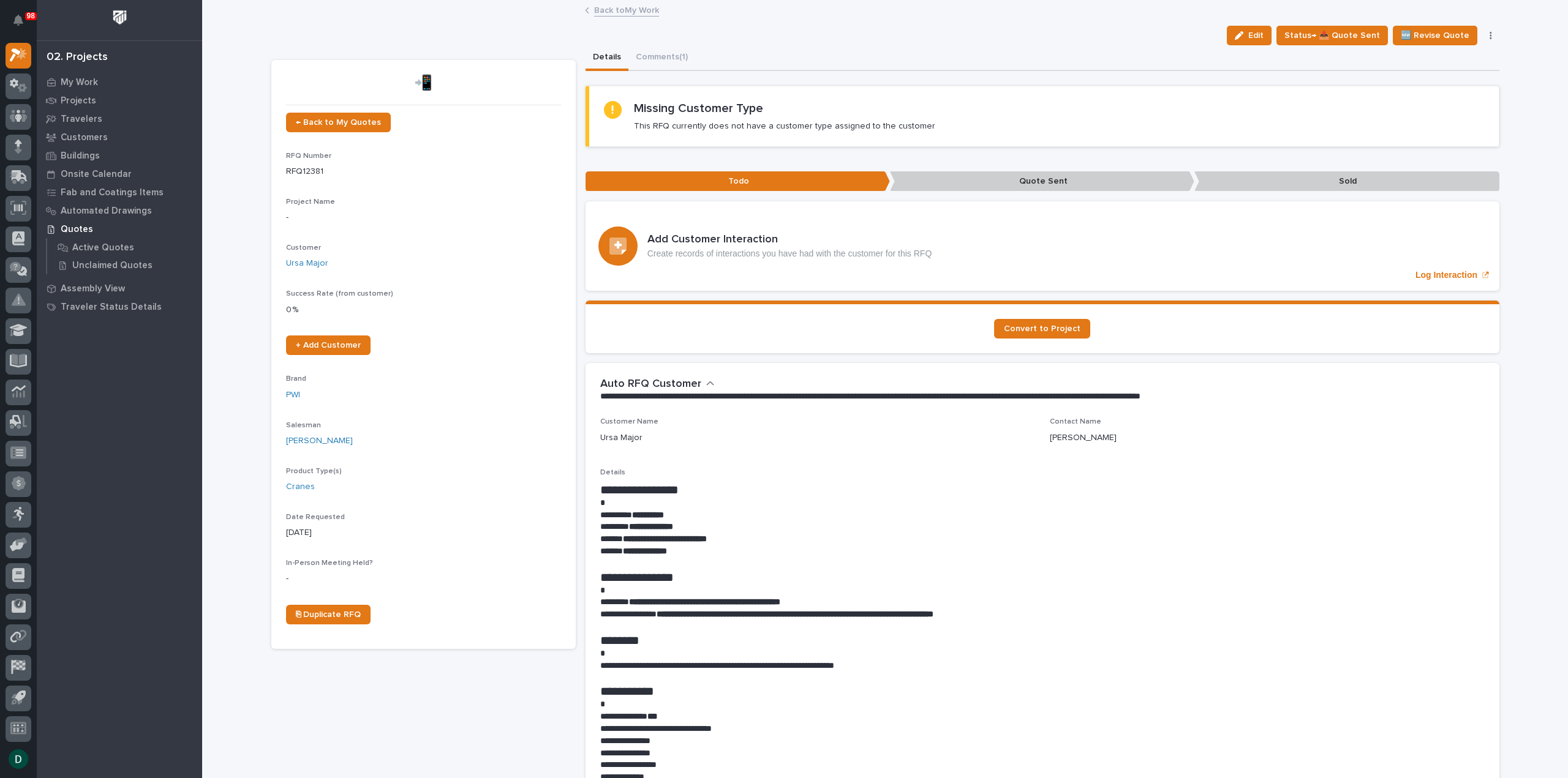
click at [625, 7] on link "Back to My Work" at bounding box center [627, 10] width 65 height 14
